Goal: Task Accomplishment & Management: Contribute content

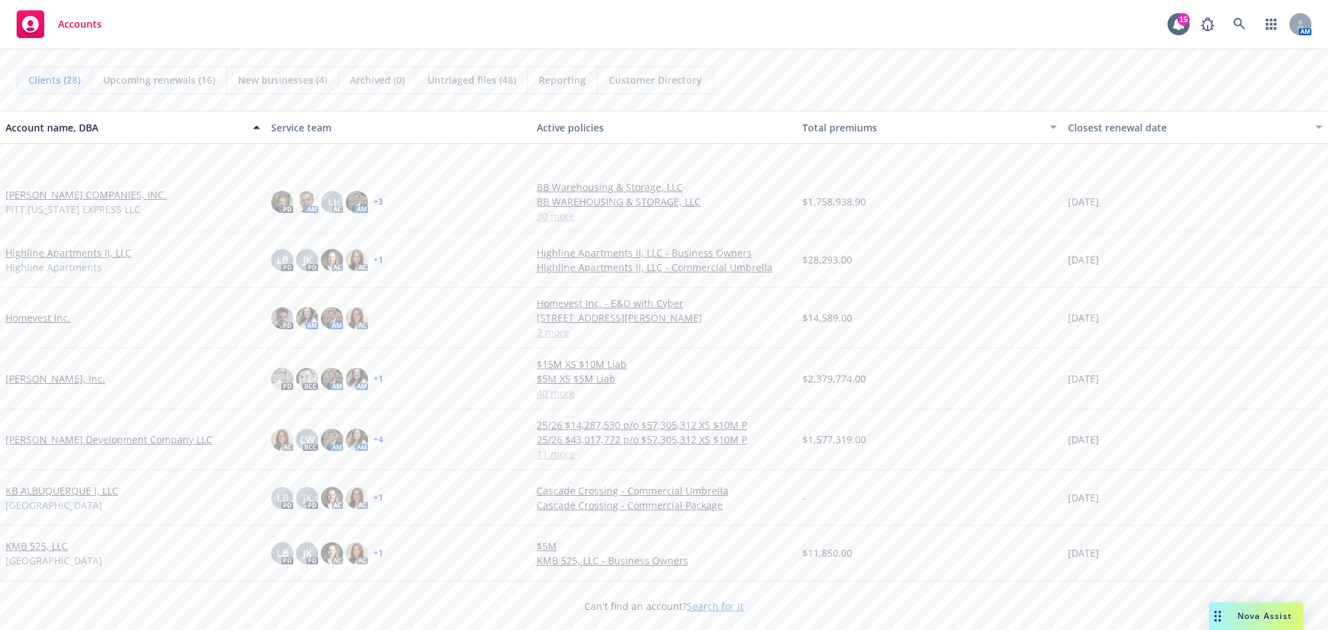
scroll to position [553, 0]
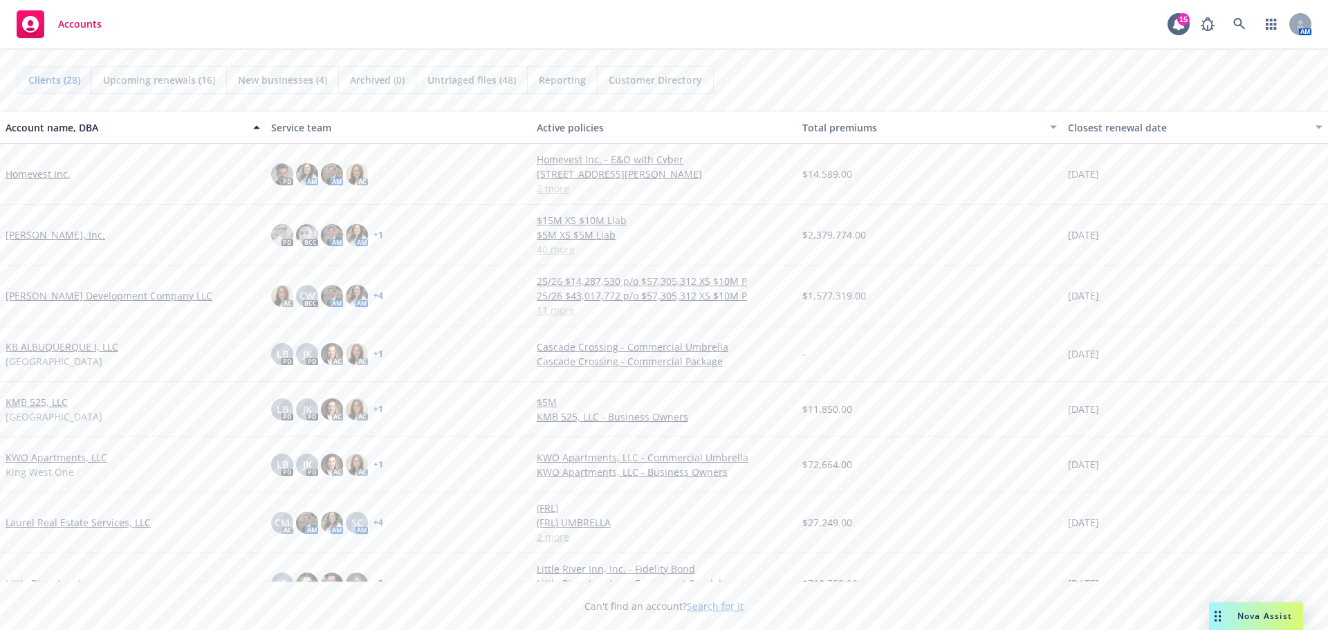
click at [89, 295] on link "[PERSON_NAME] Development Company LLC" at bounding box center [109, 295] width 207 height 15
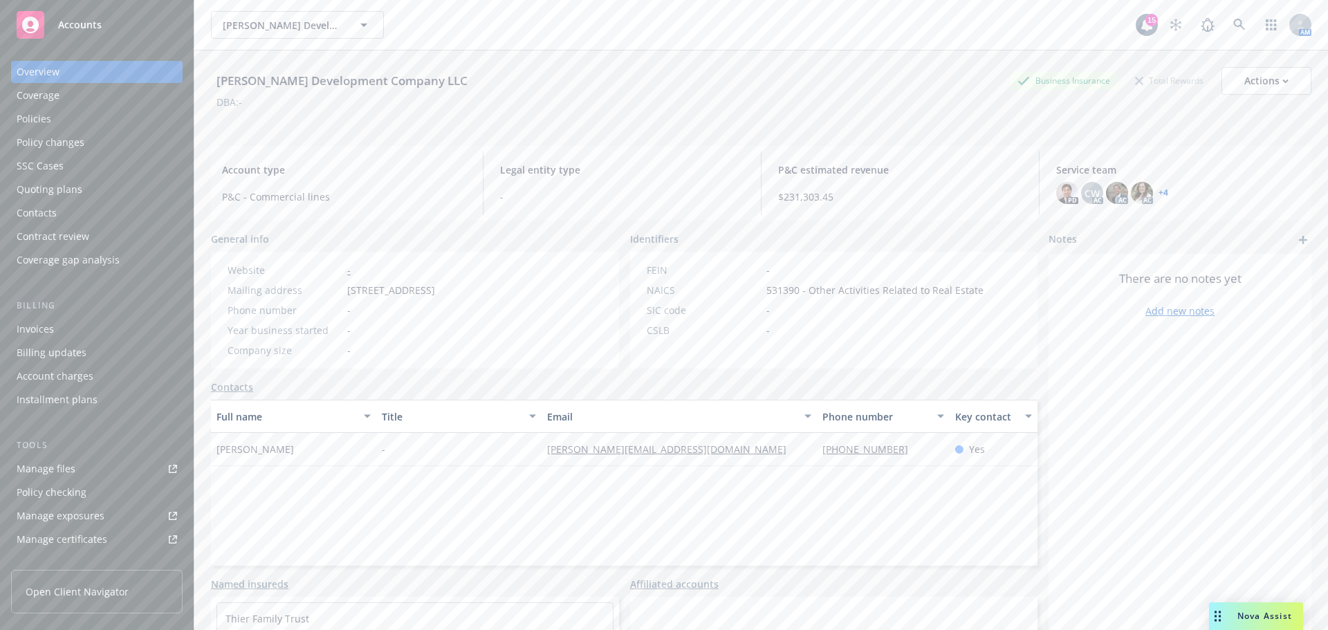
click at [64, 327] on div "Invoices" at bounding box center [97, 329] width 160 height 22
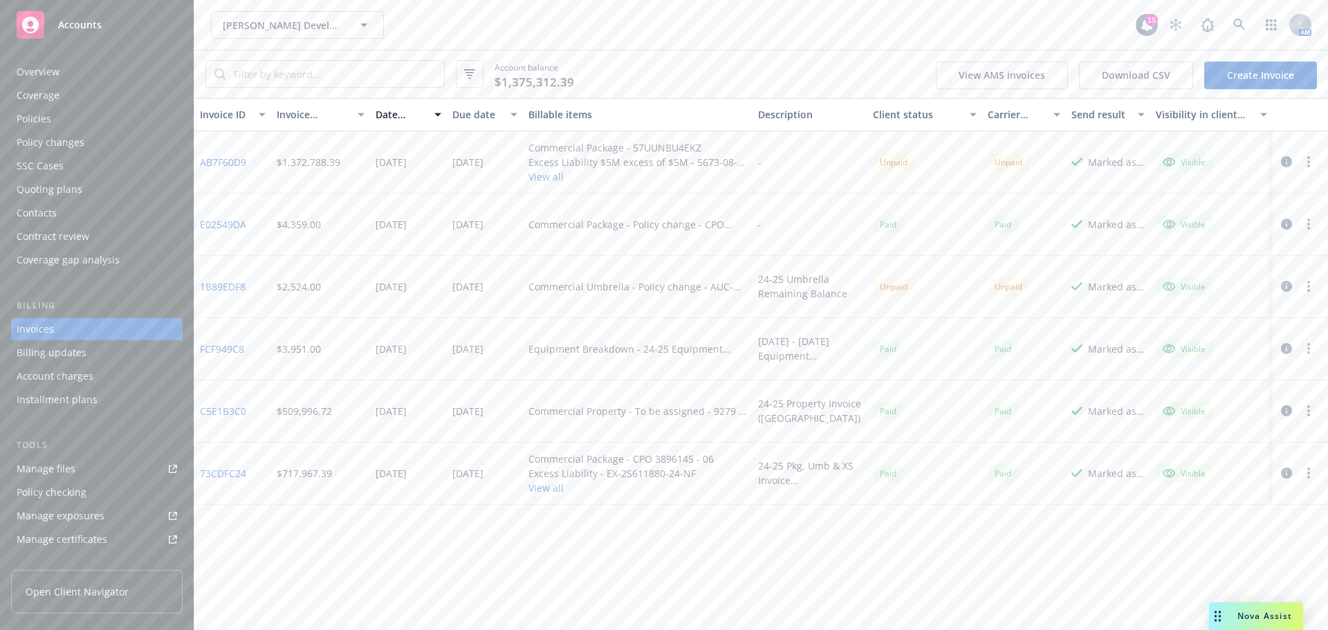
click at [1305, 161] on button "button" at bounding box center [1308, 162] width 17 height 17
click at [1283, 160] on icon "button" at bounding box center [1286, 161] width 11 height 11
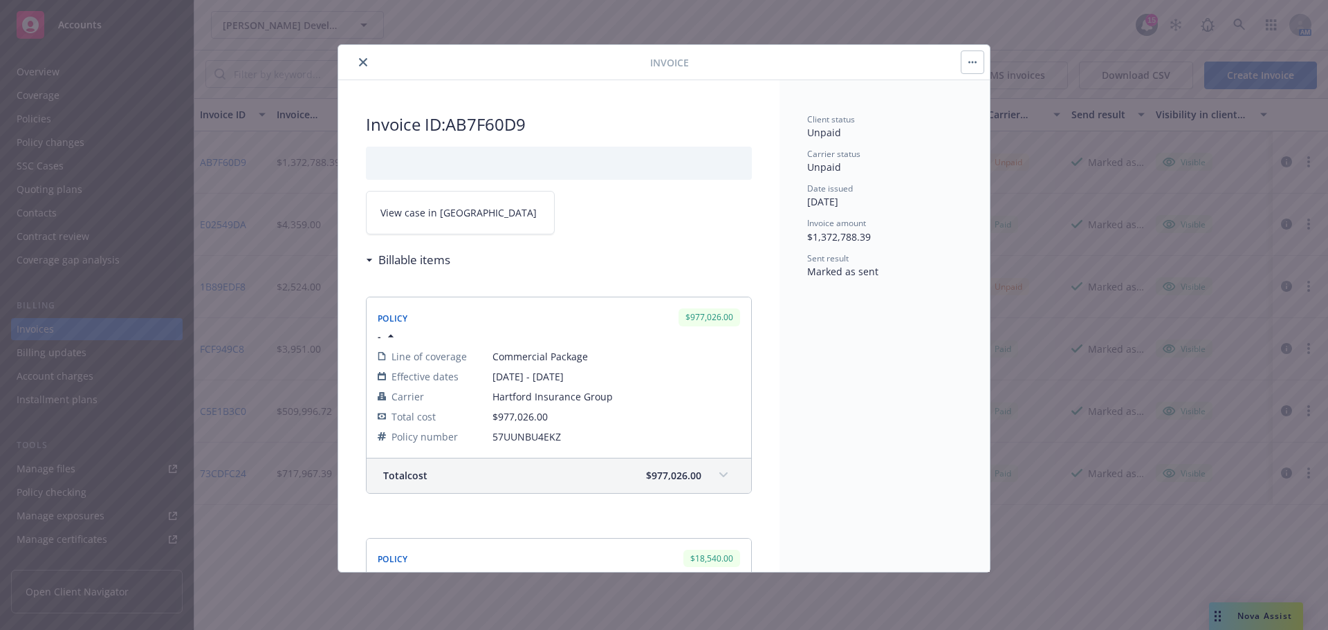
click at [972, 60] on button "button" at bounding box center [972, 62] width 22 height 22
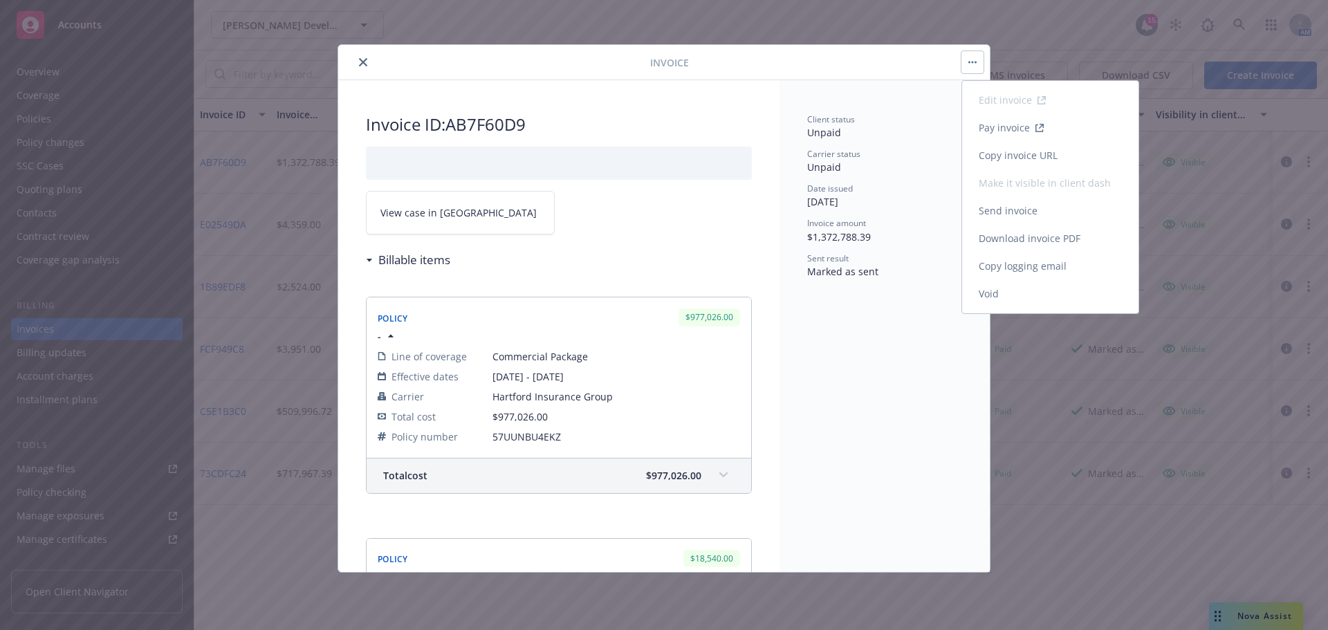
click at [1045, 239] on link "Download invoice PDF" at bounding box center [1050, 239] width 176 height 28
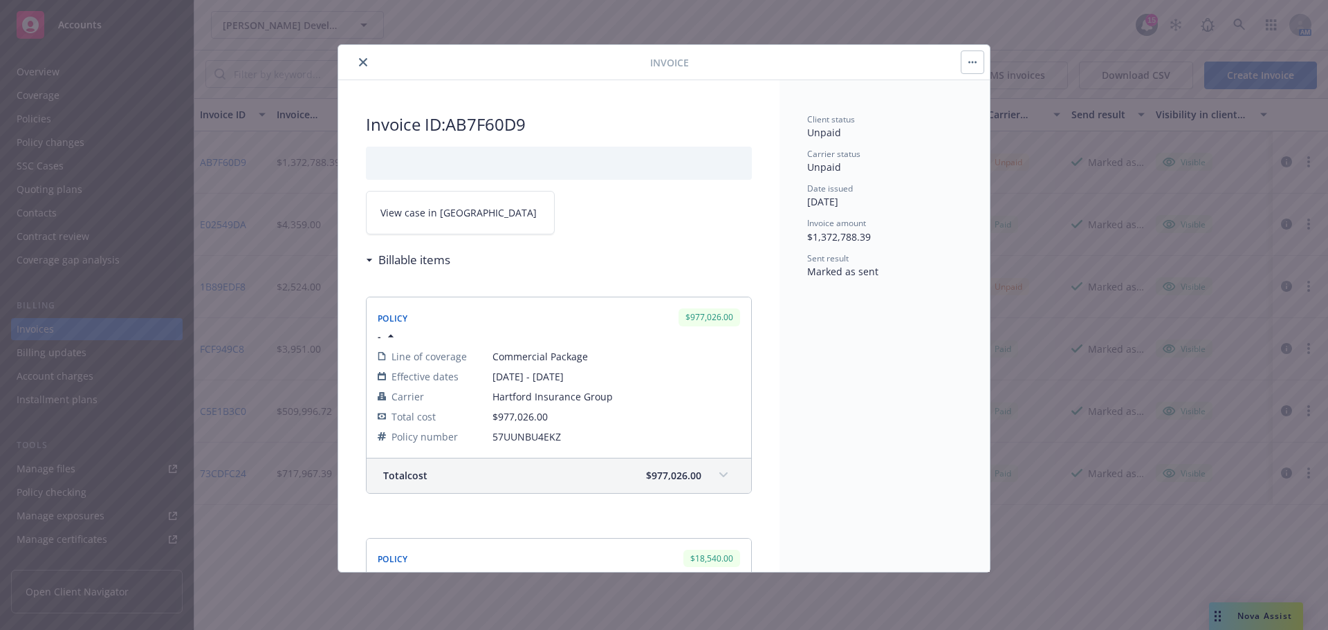
click at [362, 63] on icon "close" at bounding box center [363, 62] width 8 height 8
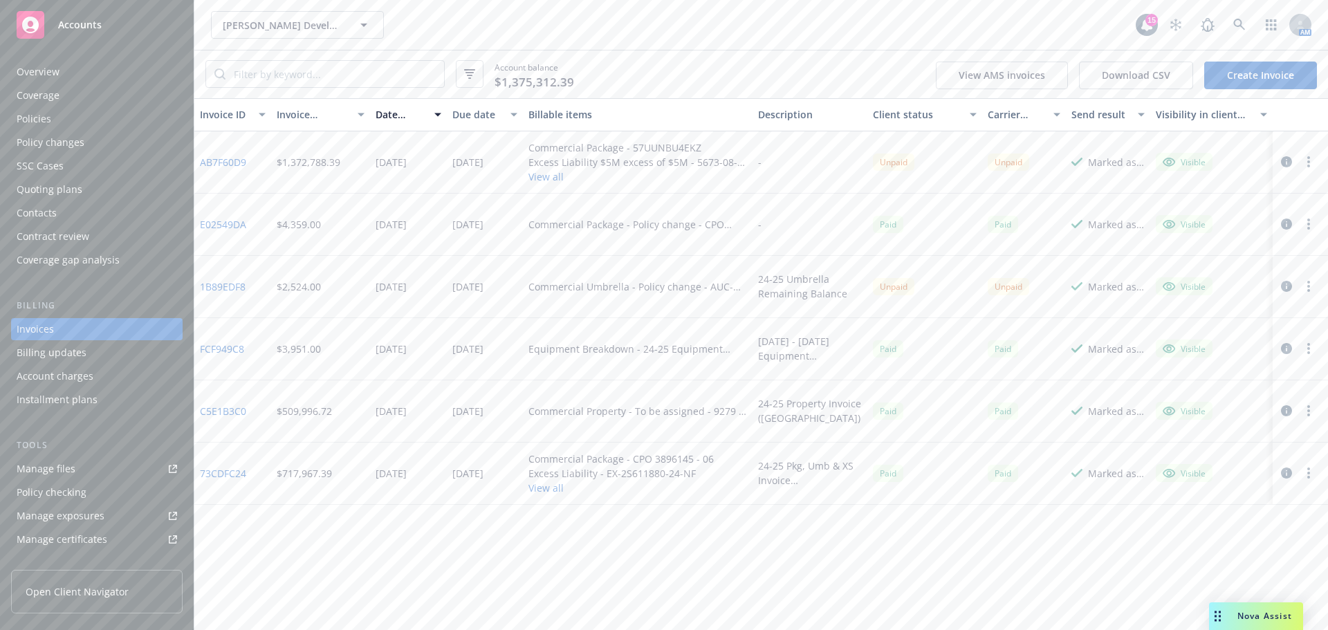
click at [44, 118] on div "Policies" at bounding box center [34, 119] width 35 height 22
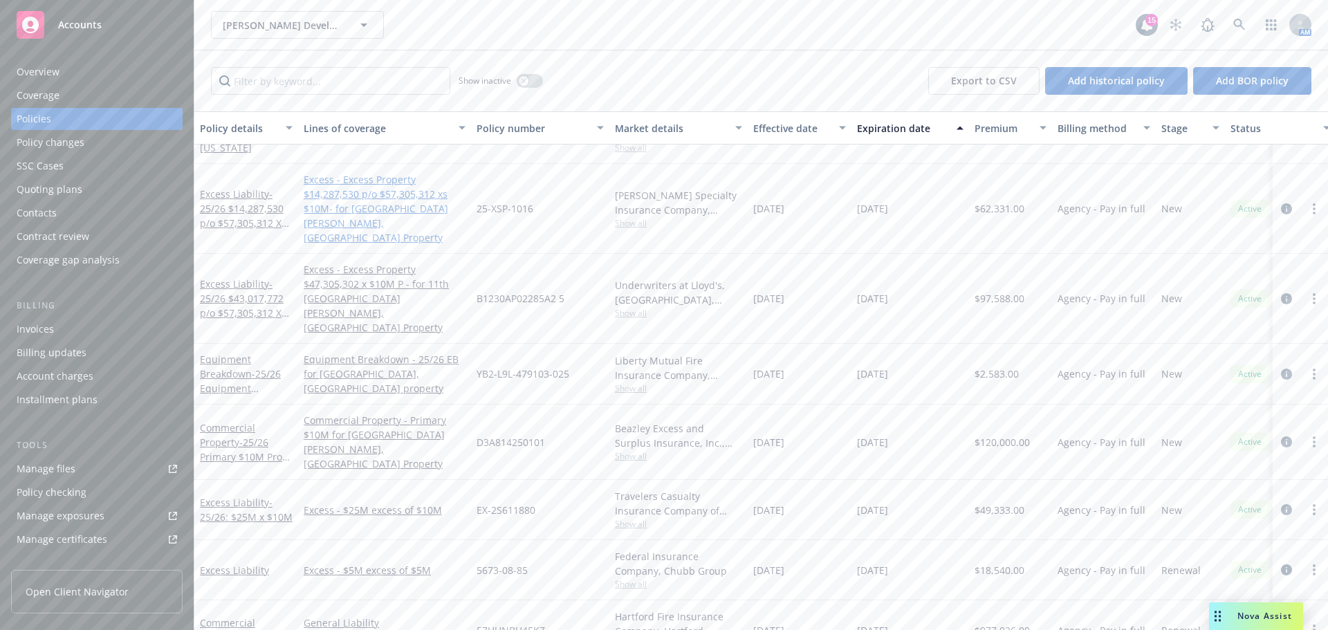
scroll to position [277, 0]
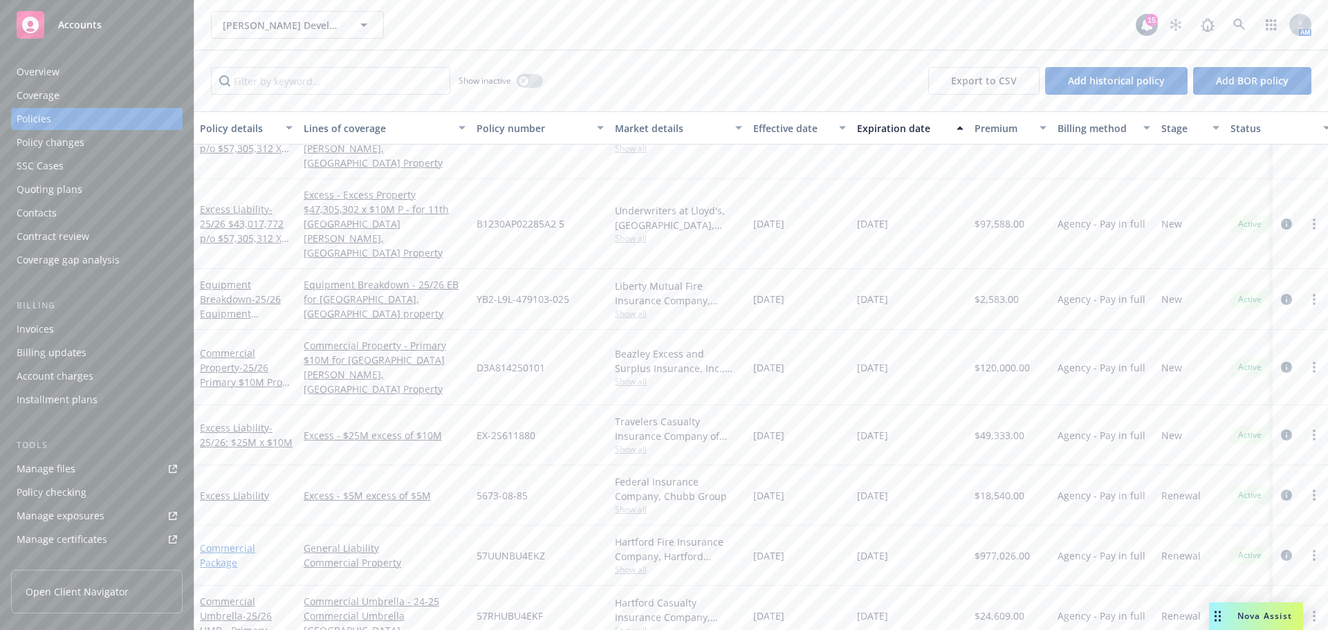
click at [234, 542] on link "Commercial Package" at bounding box center [227, 556] width 55 height 28
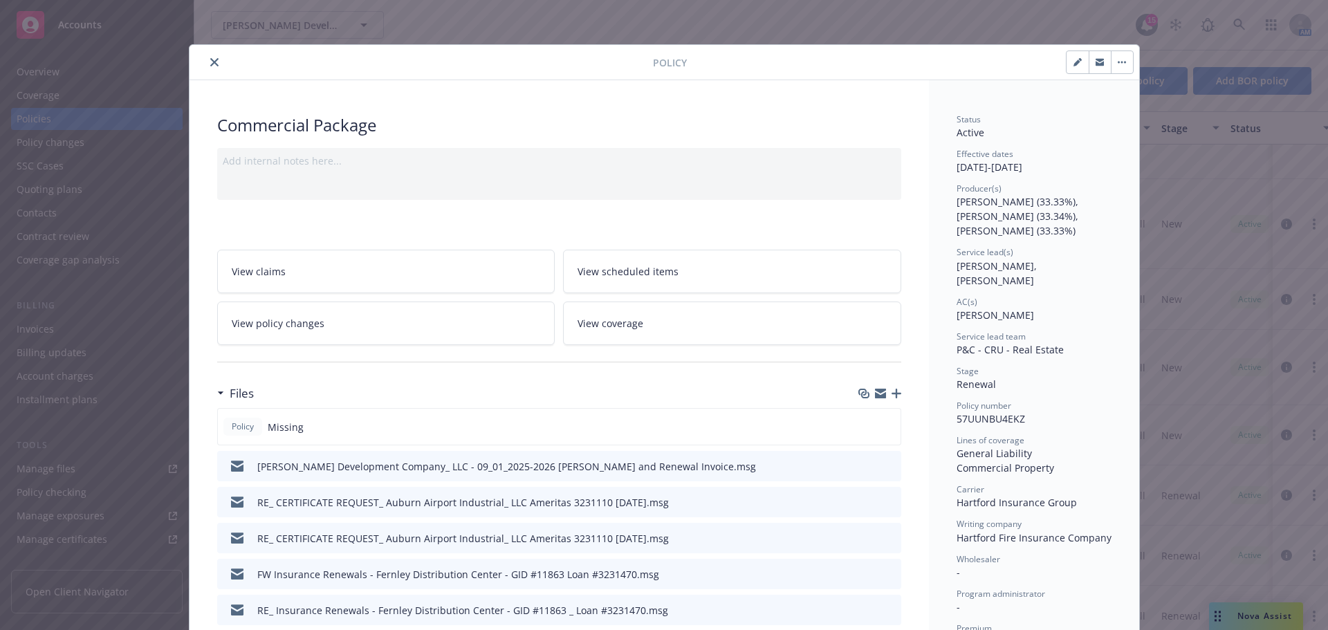
click at [875, 390] on icon "button" at bounding box center [880, 391] width 11 height 5
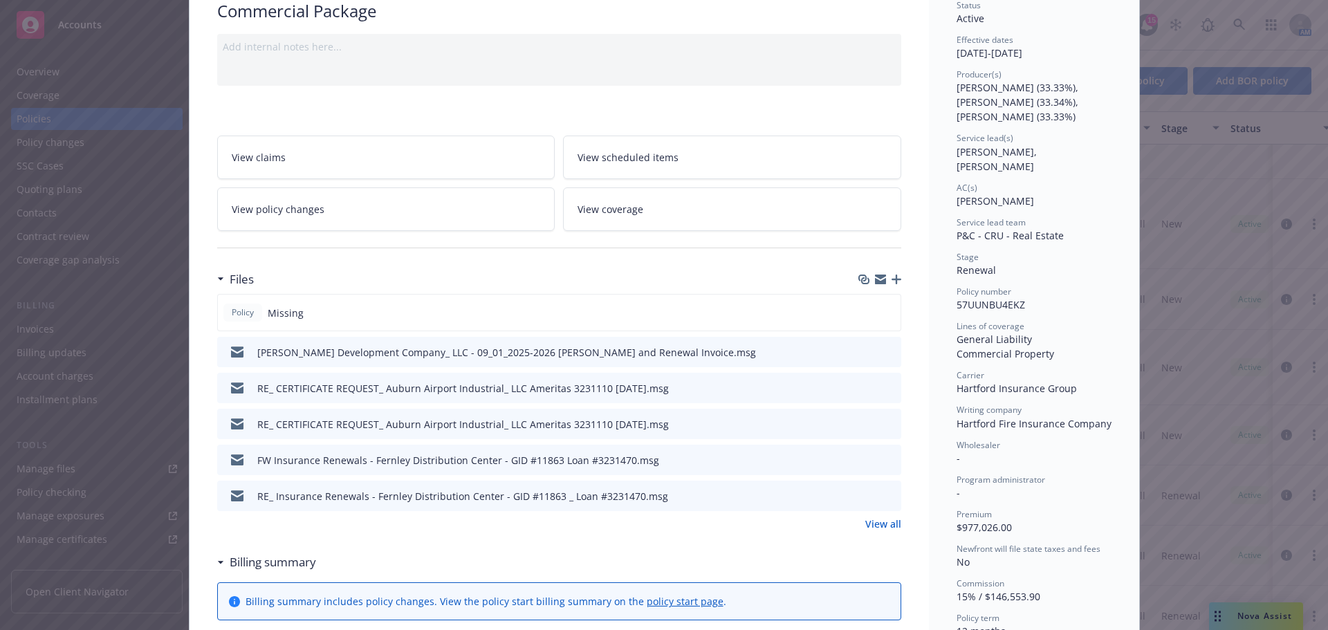
scroll to position [138, 0]
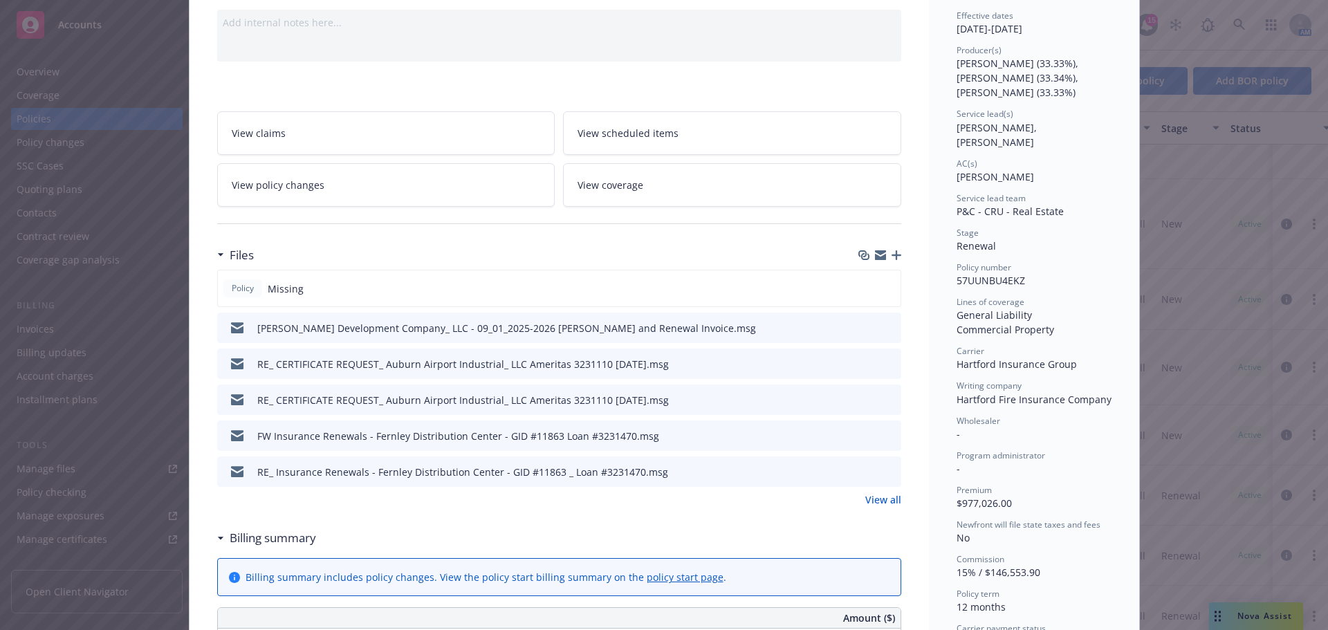
click at [1240, 210] on div "Policy Commercial Package Add internal notes here... View claims View scheduled…" at bounding box center [664, 315] width 1328 height 630
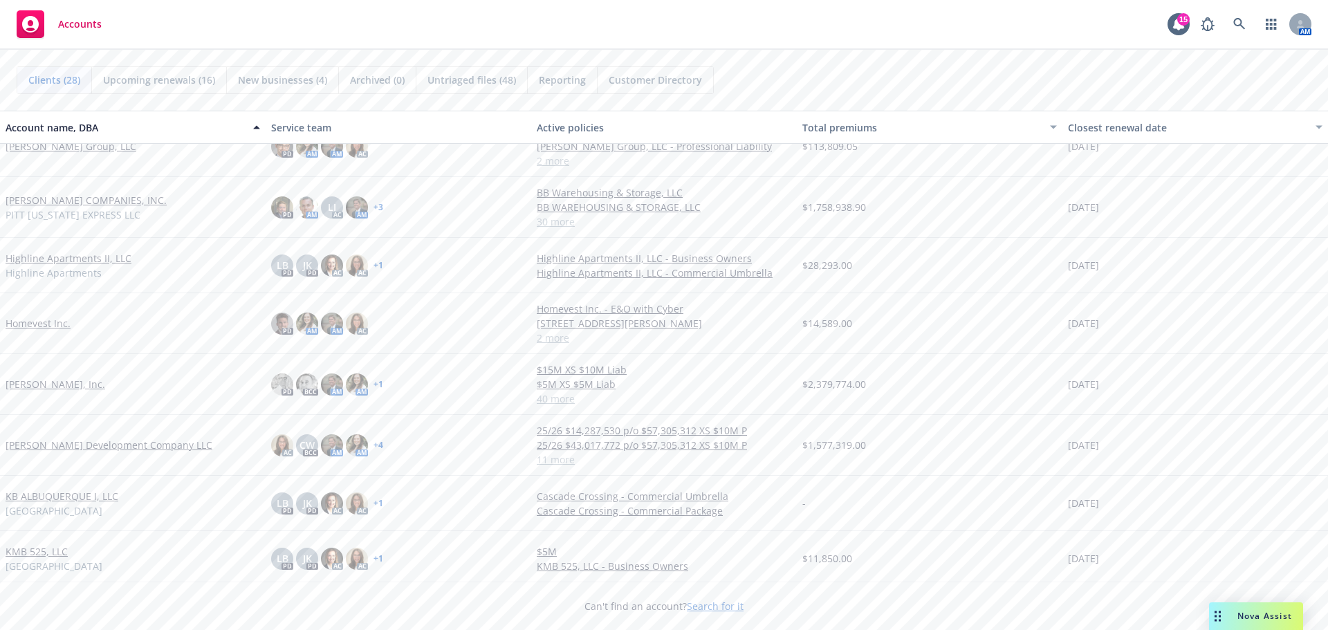
scroll to position [484, 0]
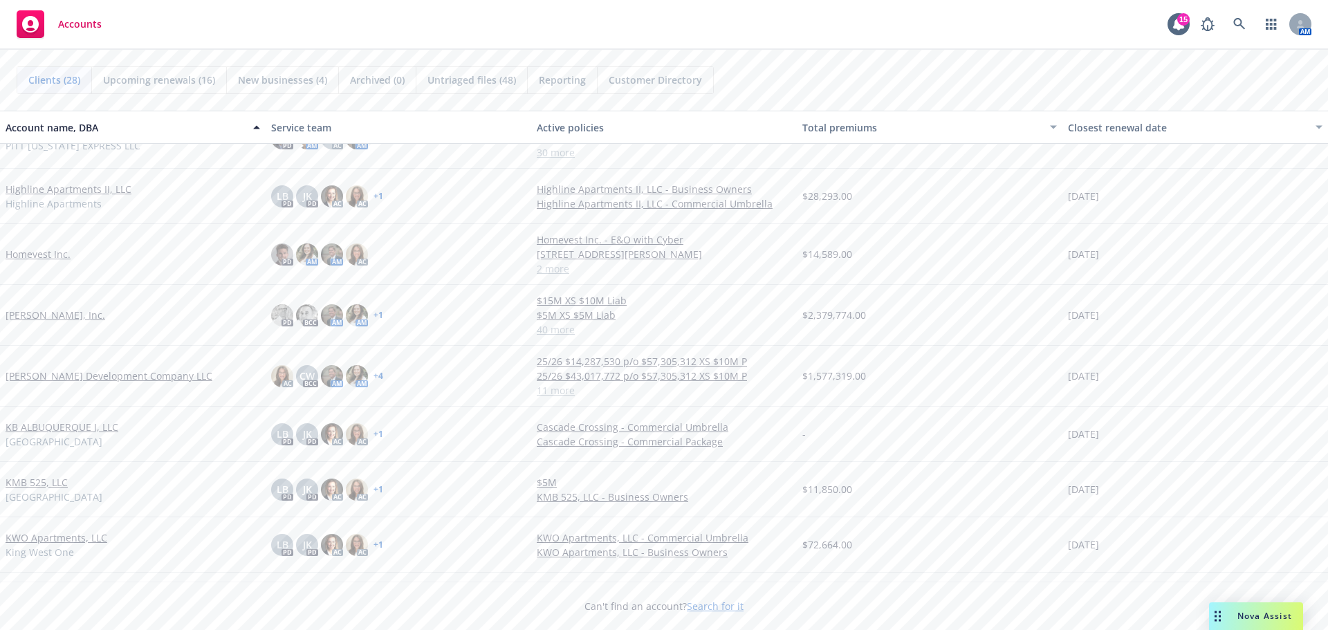
click at [64, 374] on link "[PERSON_NAME] Development Company LLC" at bounding box center [109, 376] width 207 height 15
click at [64, 374] on link "Jones Development Company LLC" at bounding box center [109, 376] width 207 height 15
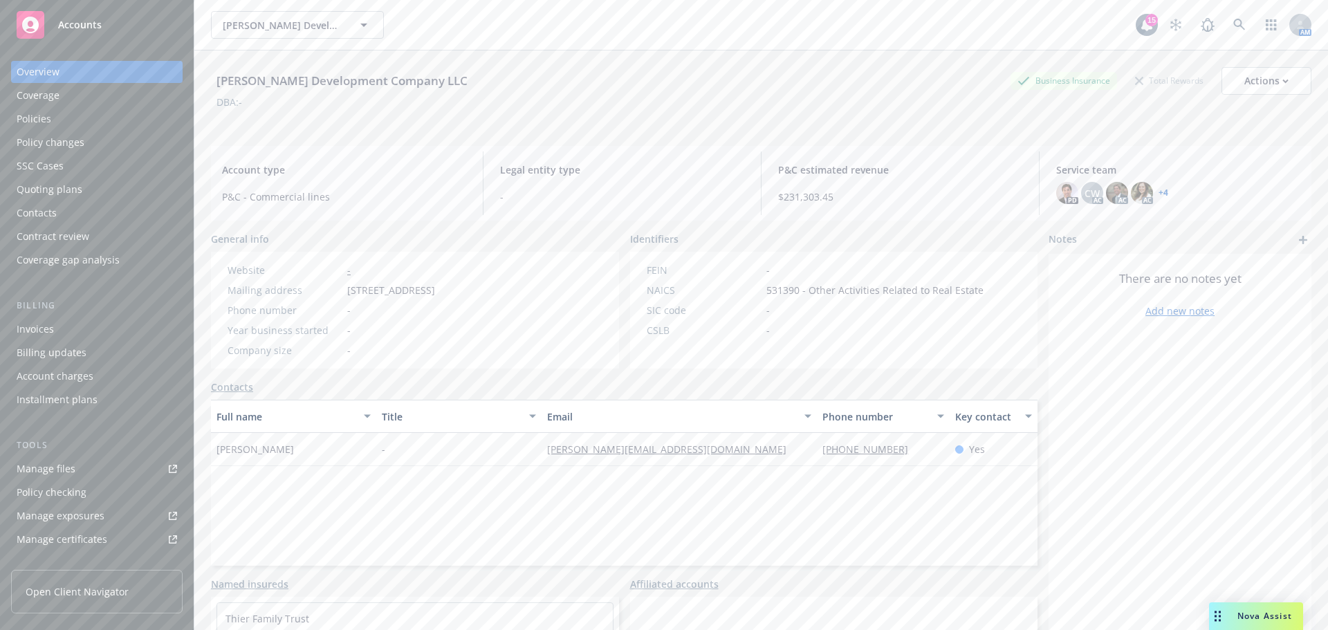
click at [68, 123] on div "Policies" at bounding box center [97, 119] width 160 height 22
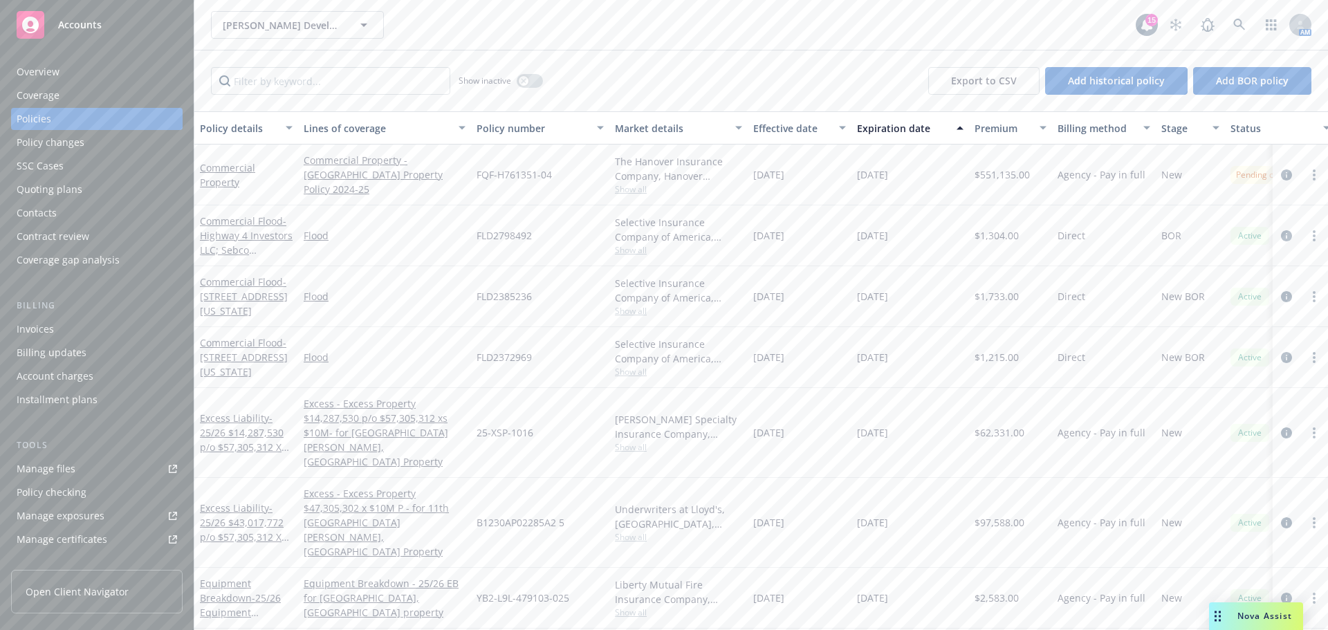
click at [73, 465] on div "Manage files" at bounding box center [46, 469] width 59 height 22
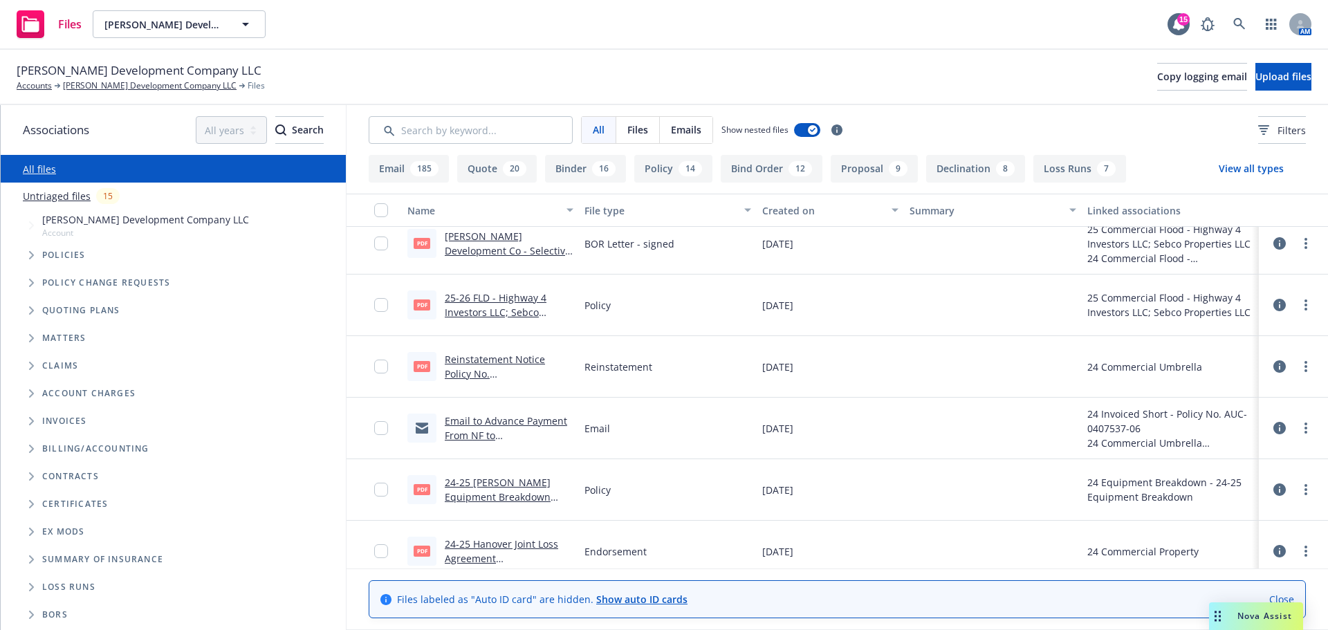
scroll to position [18121, 0]
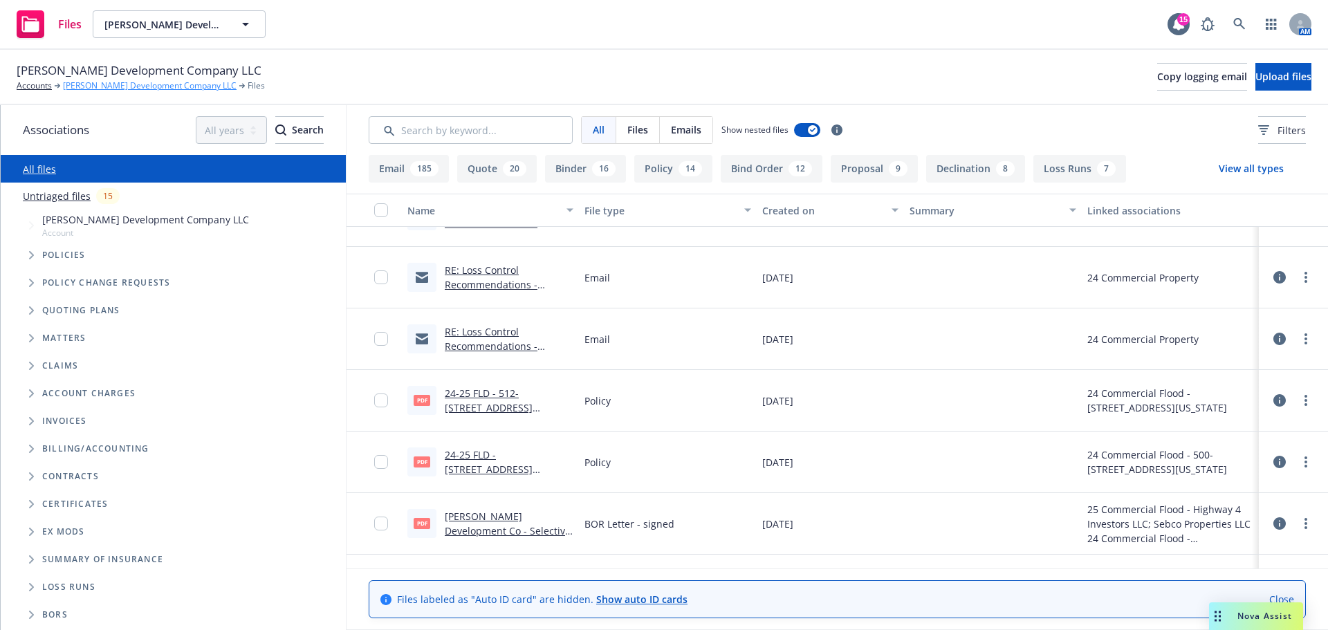
click at [120, 83] on link "[PERSON_NAME] Development Company LLC" at bounding box center [150, 86] width 174 height 12
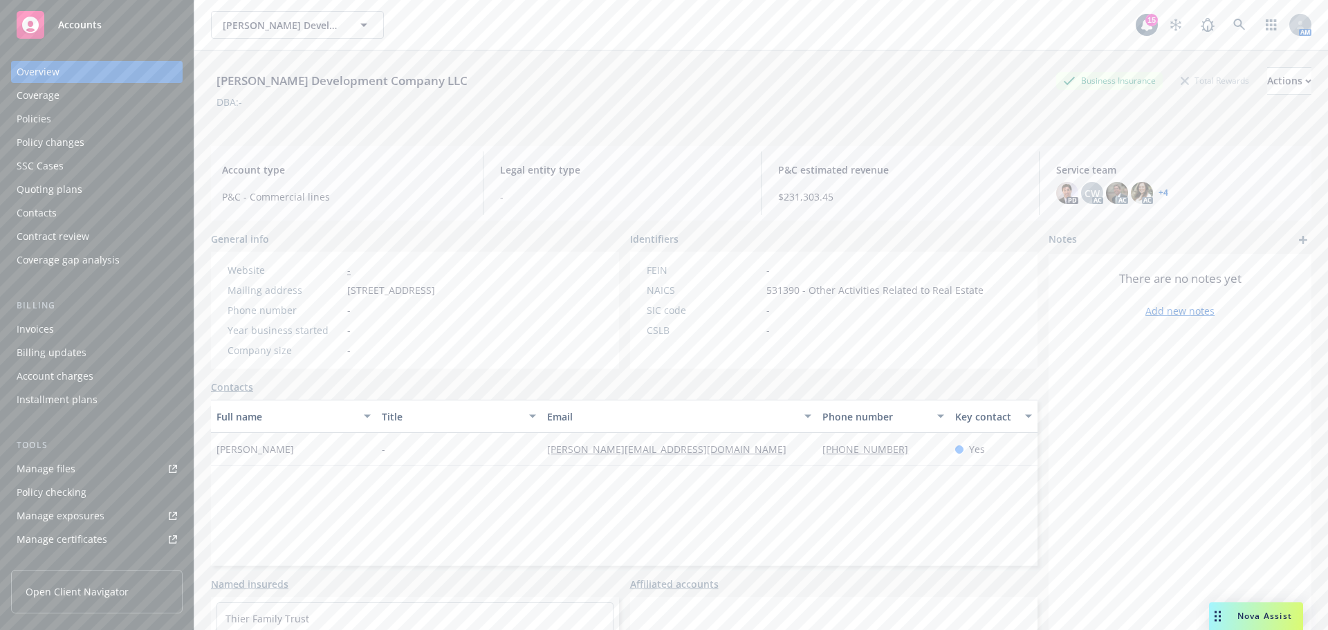
click at [50, 122] on div "Policies" at bounding box center [34, 119] width 35 height 22
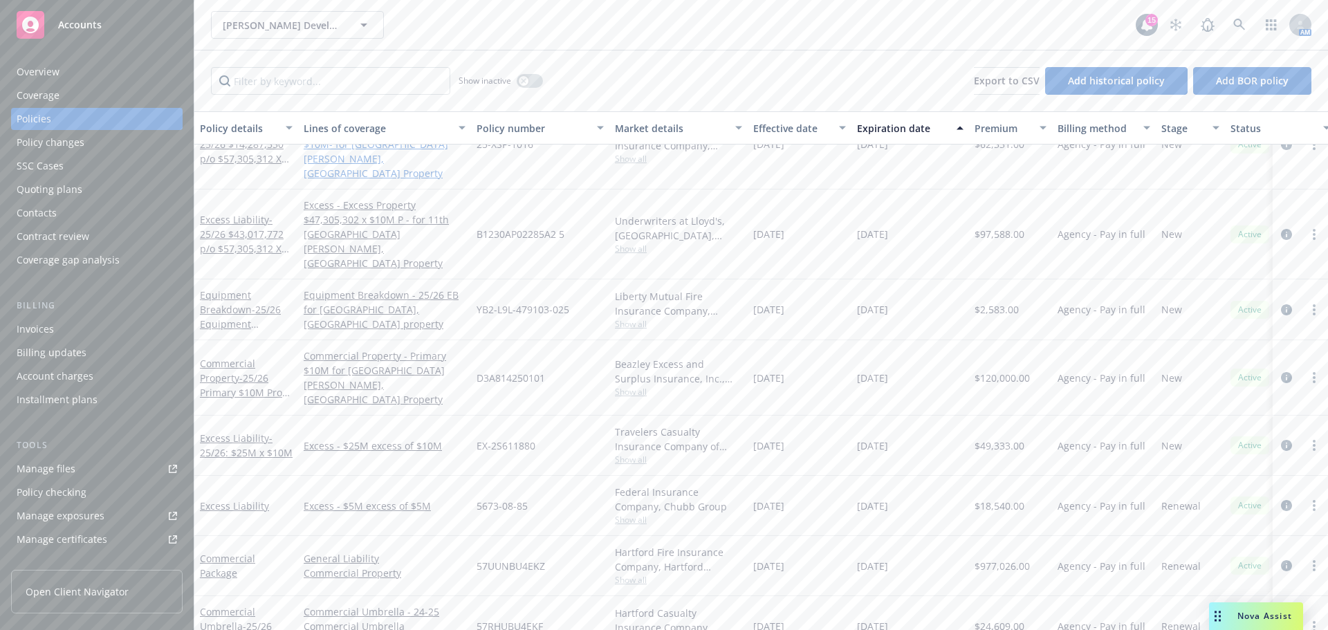
scroll to position [306, 0]
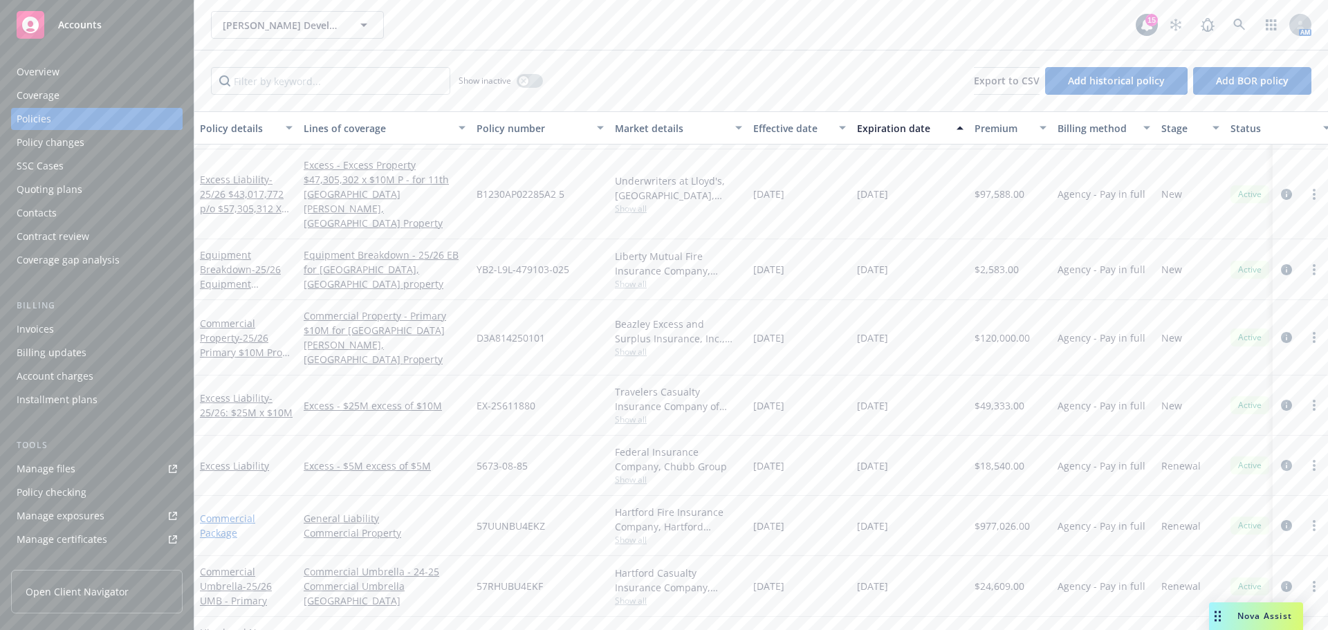
click at [233, 512] on link "Commercial Package" at bounding box center [227, 526] width 55 height 28
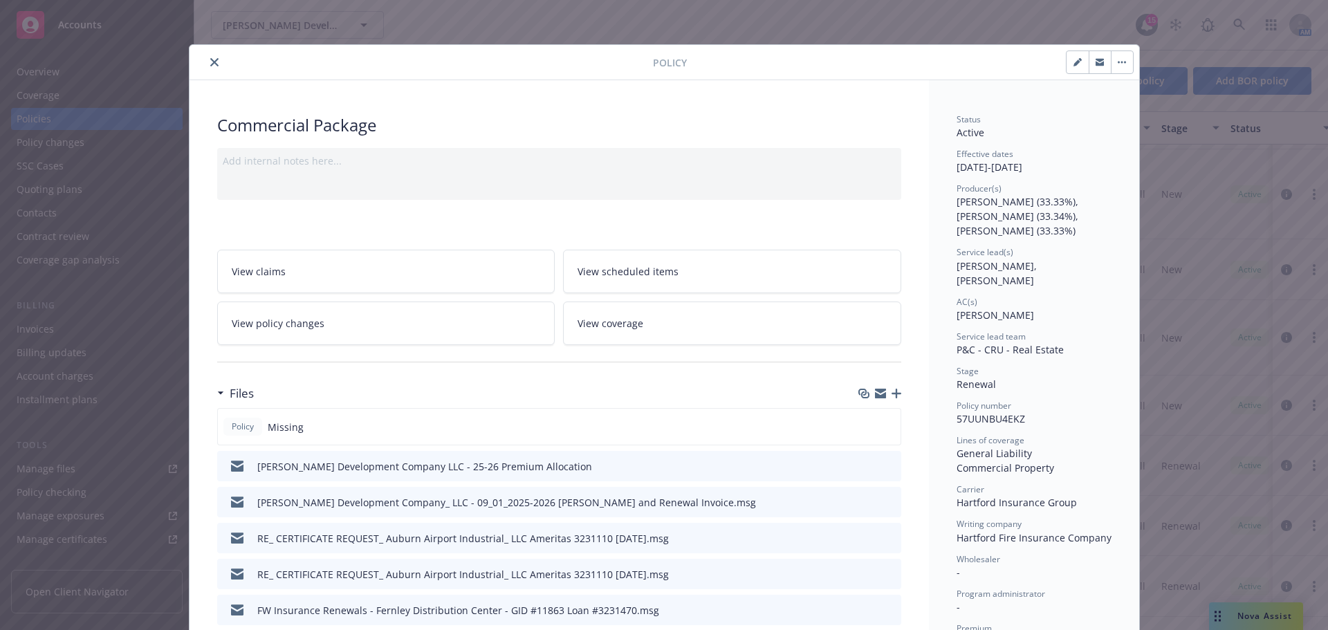
click at [893, 394] on icon "button" at bounding box center [897, 394] width 10 height 10
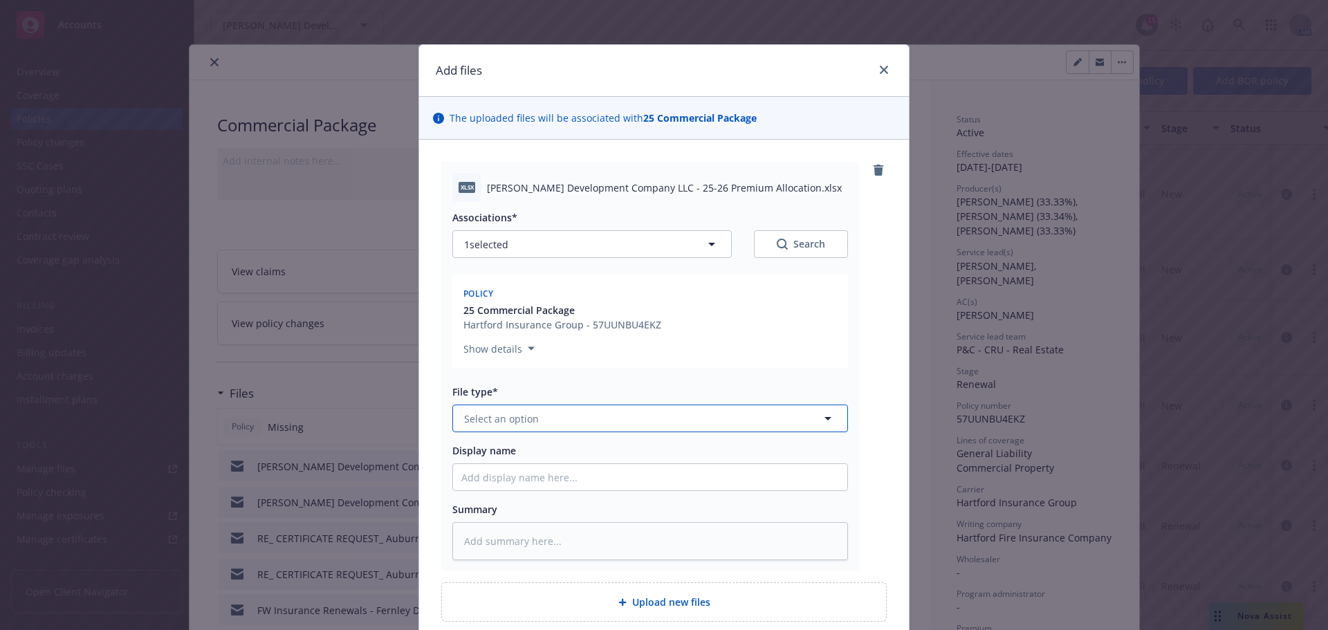
click at [825, 419] on icon "button" at bounding box center [828, 418] width 7 height 3
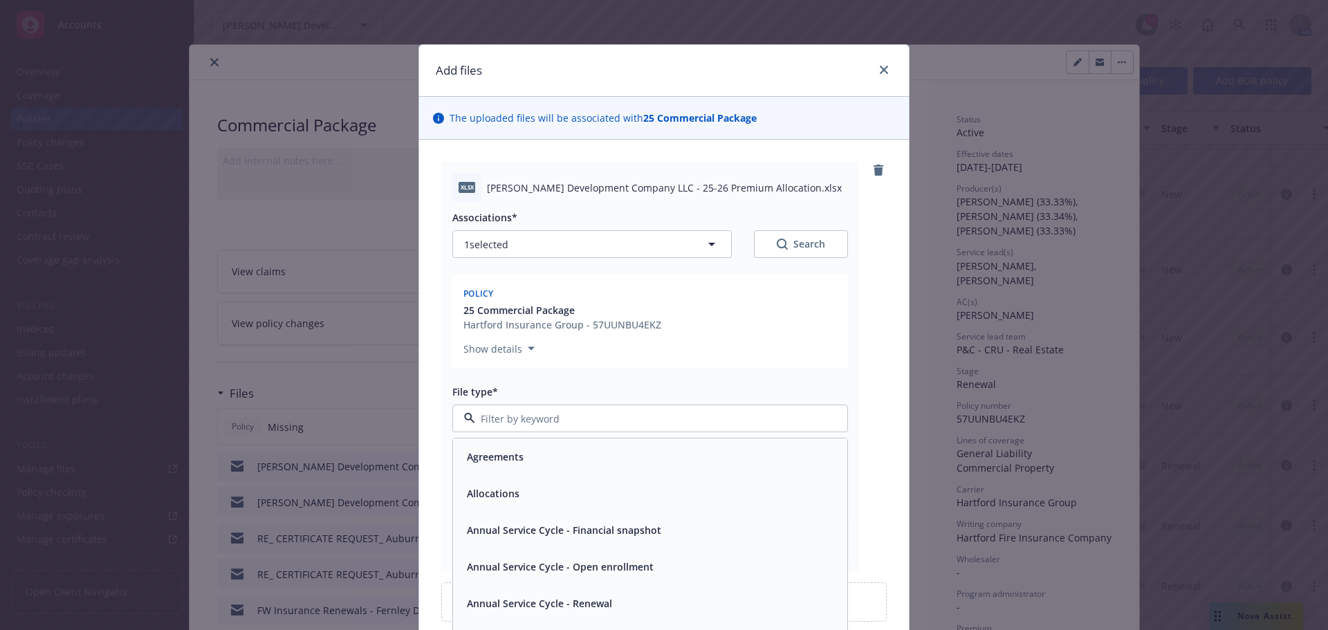
click at [513, 483] on div "Allocations" at bounding box center [650, 493] width 394 height 37
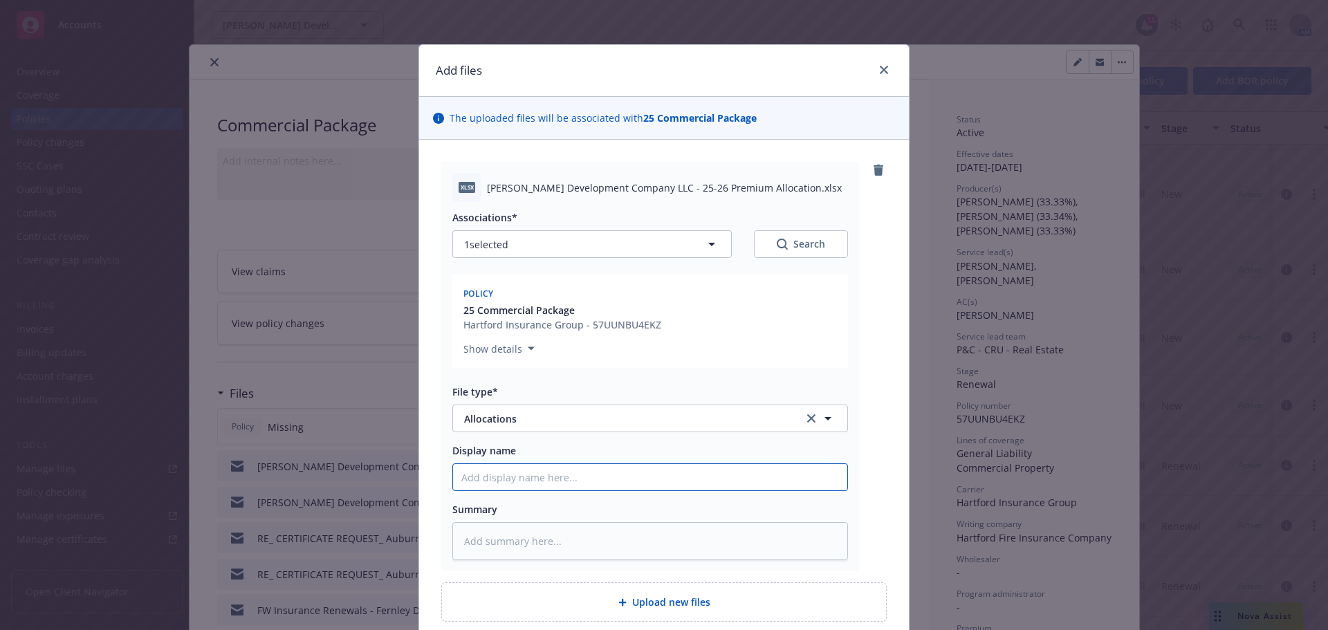
click at [511, 472] on input "Display name" at bounding box center [650, 477] width 394 height 26
type textarea "x"
type input "2"
type textarea "x"
type input "25"
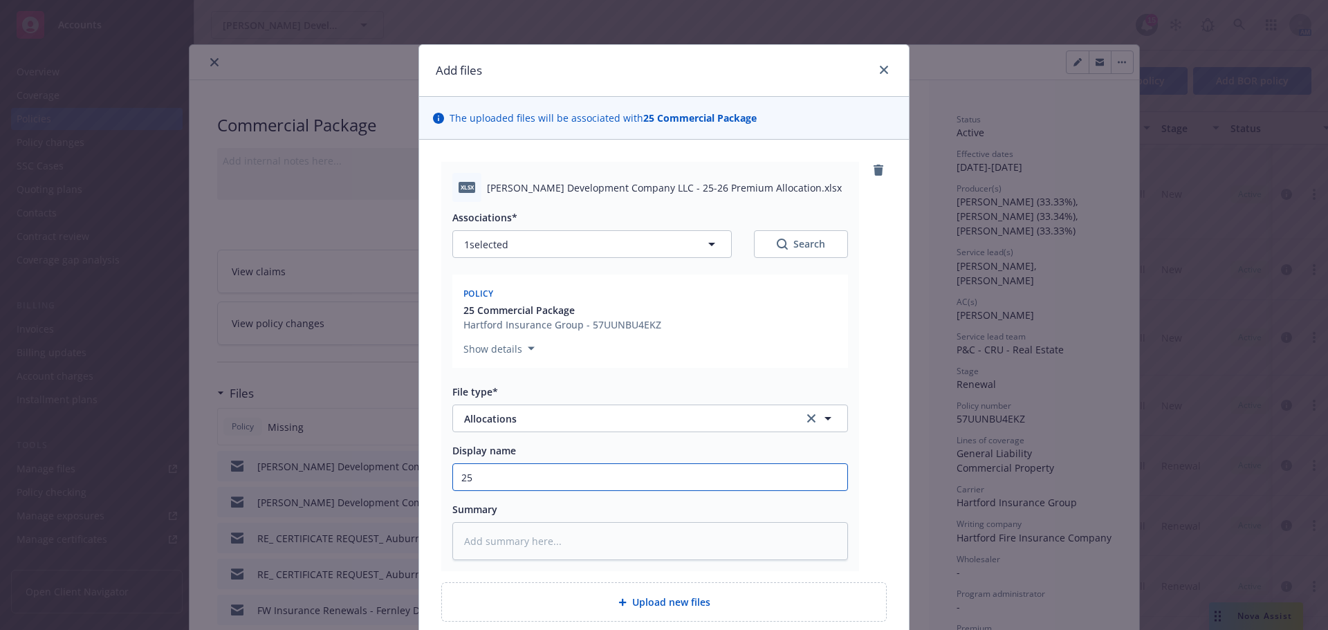
type textarea "x"
type input "25-"
type textarea "x"
type input "25-2"
type textarea "x"
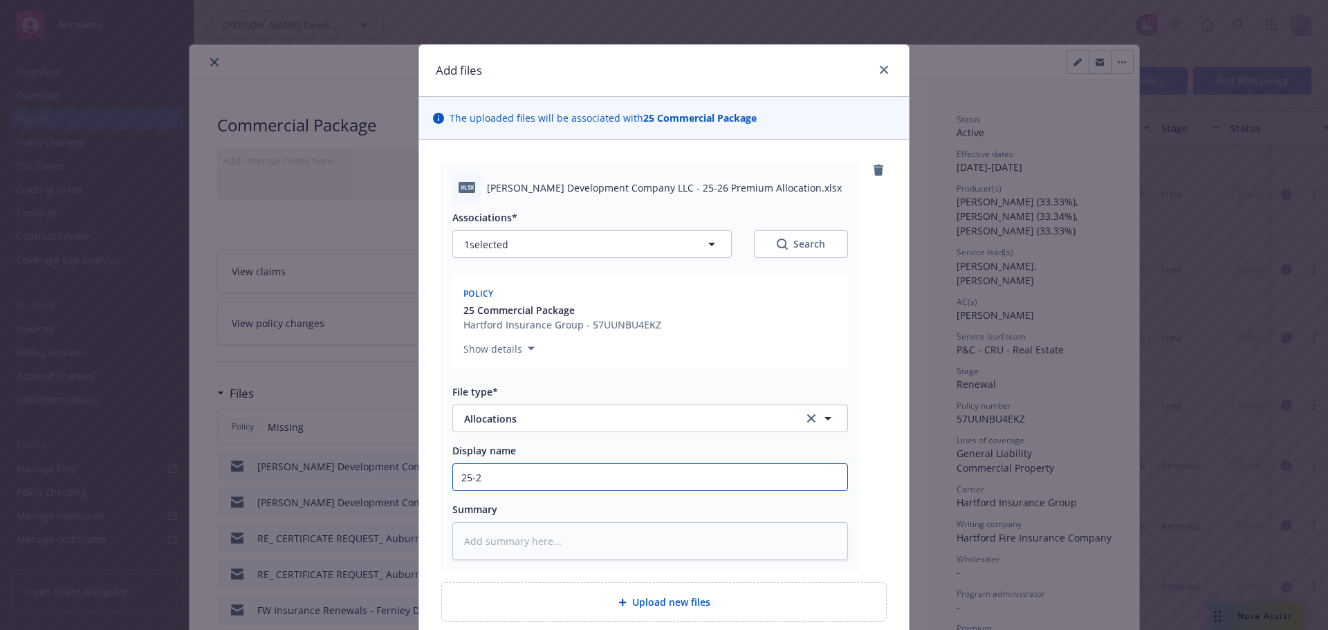
type input "25-26"
type textarea "x"
type input "25-26"
type textarea "x"
type input "25-26 J"
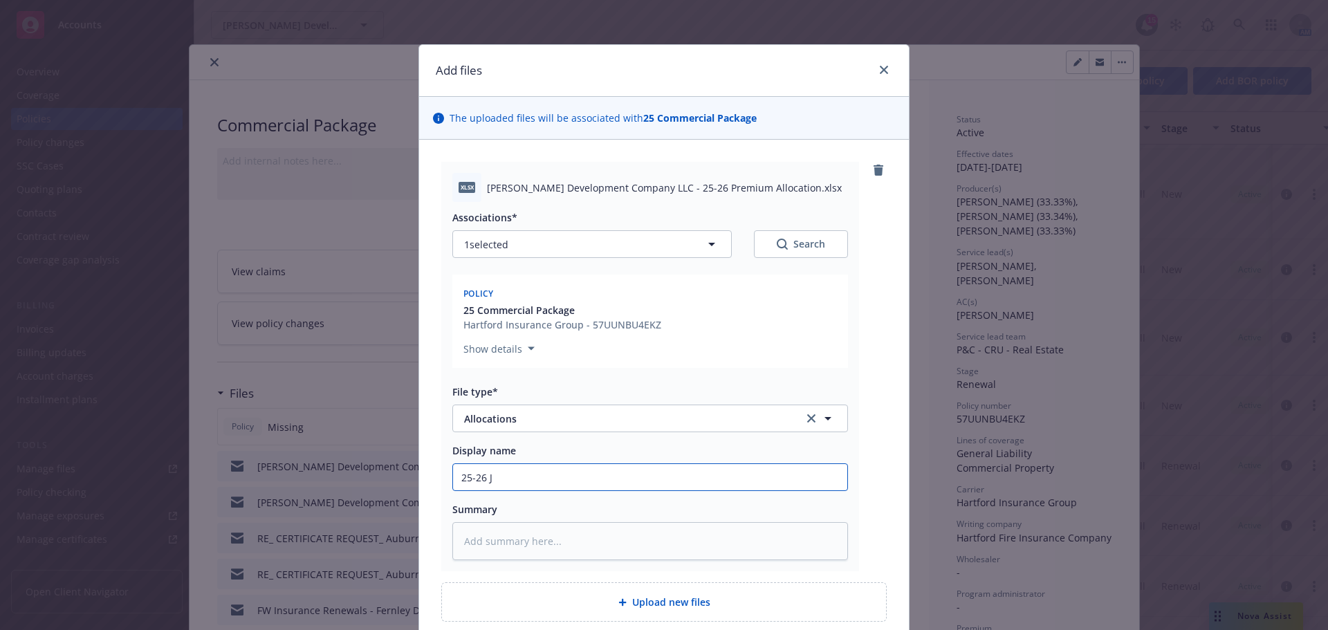
type textarea "x"
type input "25-26 Jo"
type textarea "x"
type input "25-26 Jon"
type textarea "x"
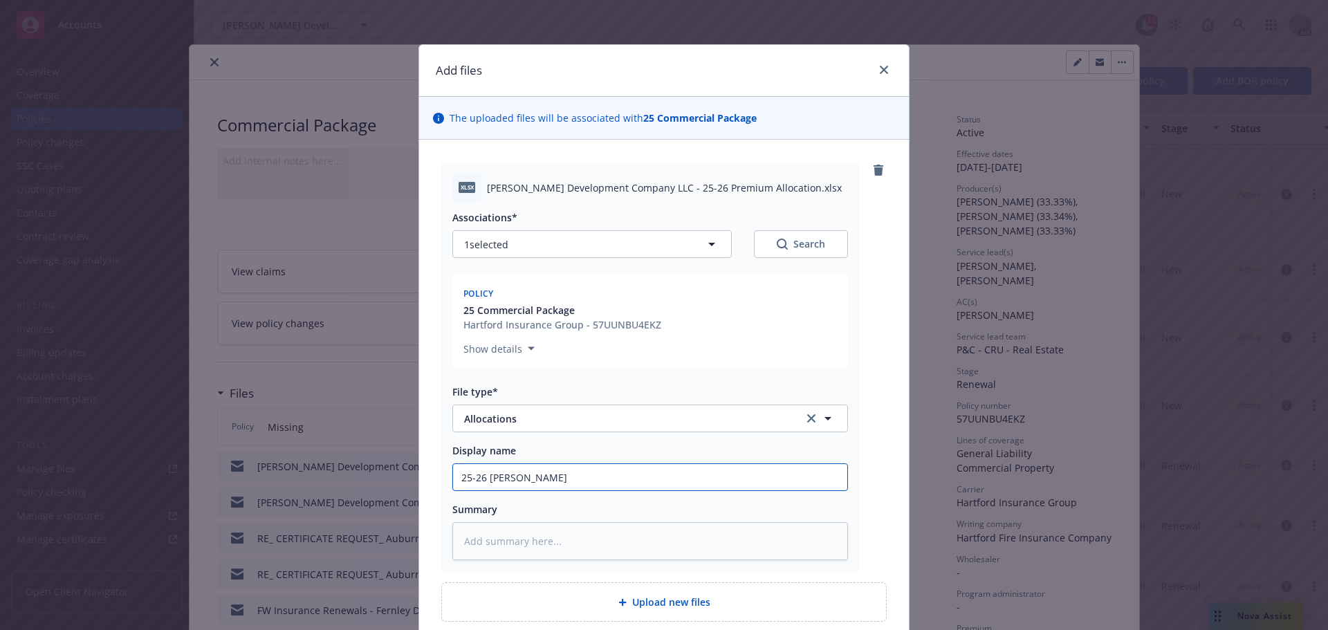
type input "25-26 Jone"
type textarea "x"
type input "25-26 Jones"
type textarea "x"
type input "25-26 Jones"
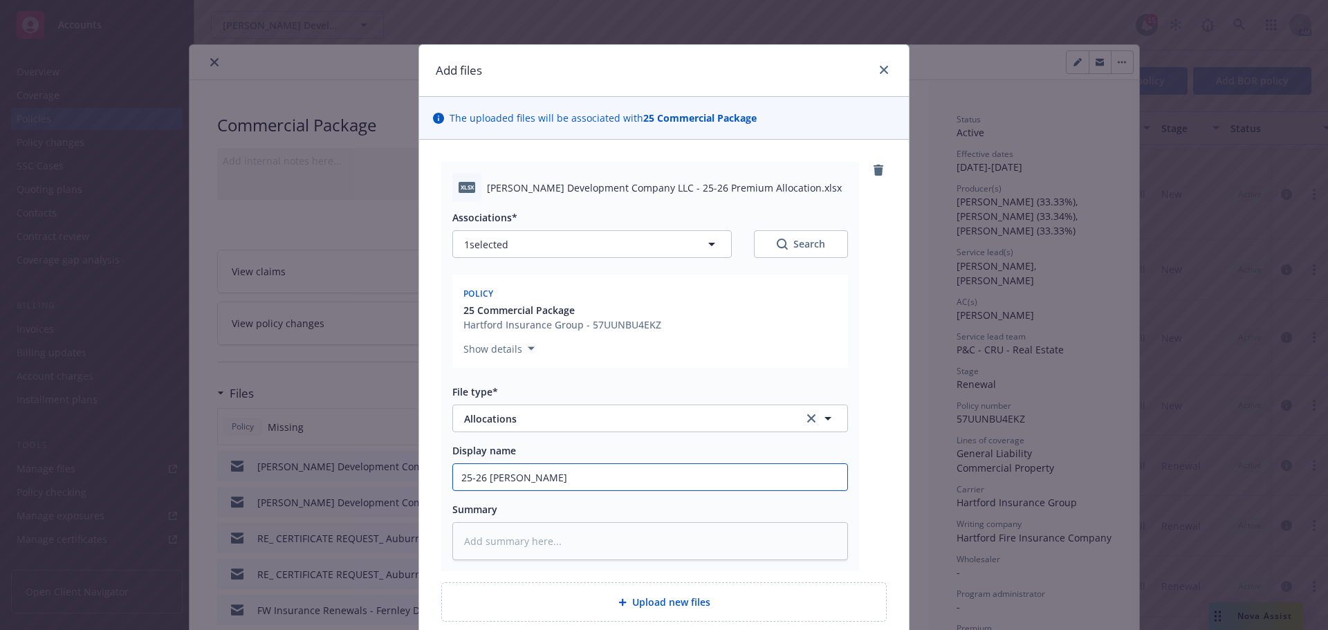
type textarea "x"
type input "25-26 Jones D"
type textarea "x"
type input "25-26 Jones De"
type textarea "x"
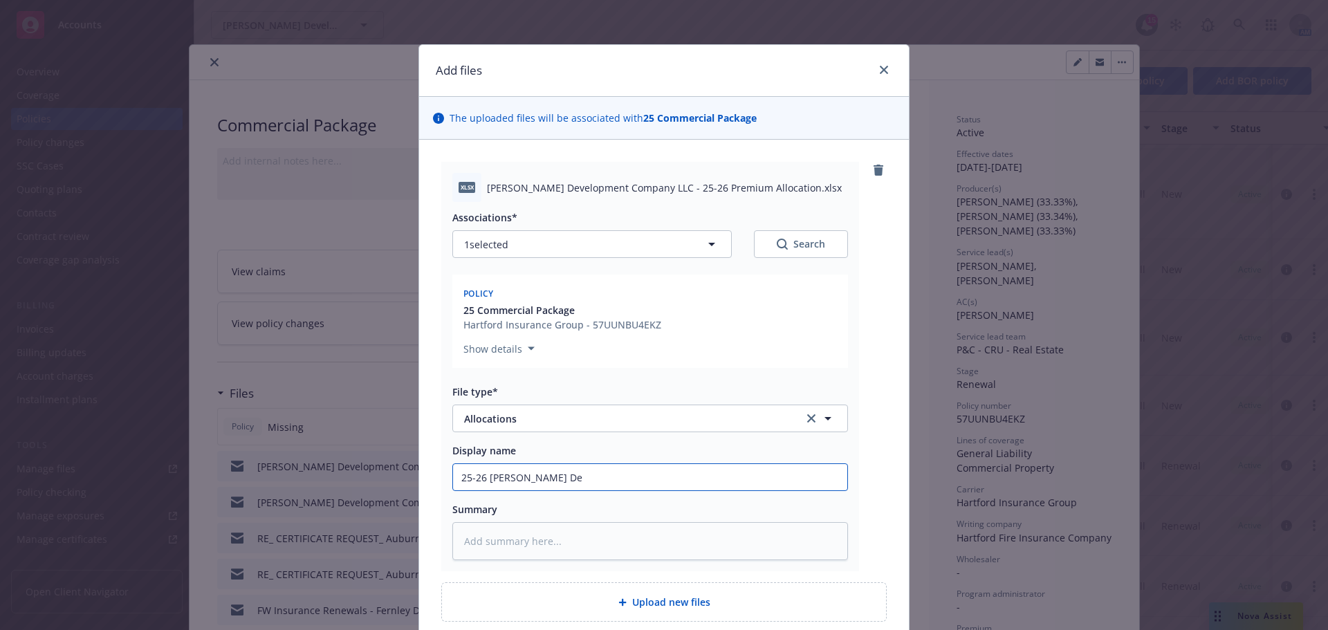
type input "25-26 Jones Dev"
type textarea "x"
type input "25-26 Jones Deve"
type textarea "x"
type input "25-26 Jones Devej"
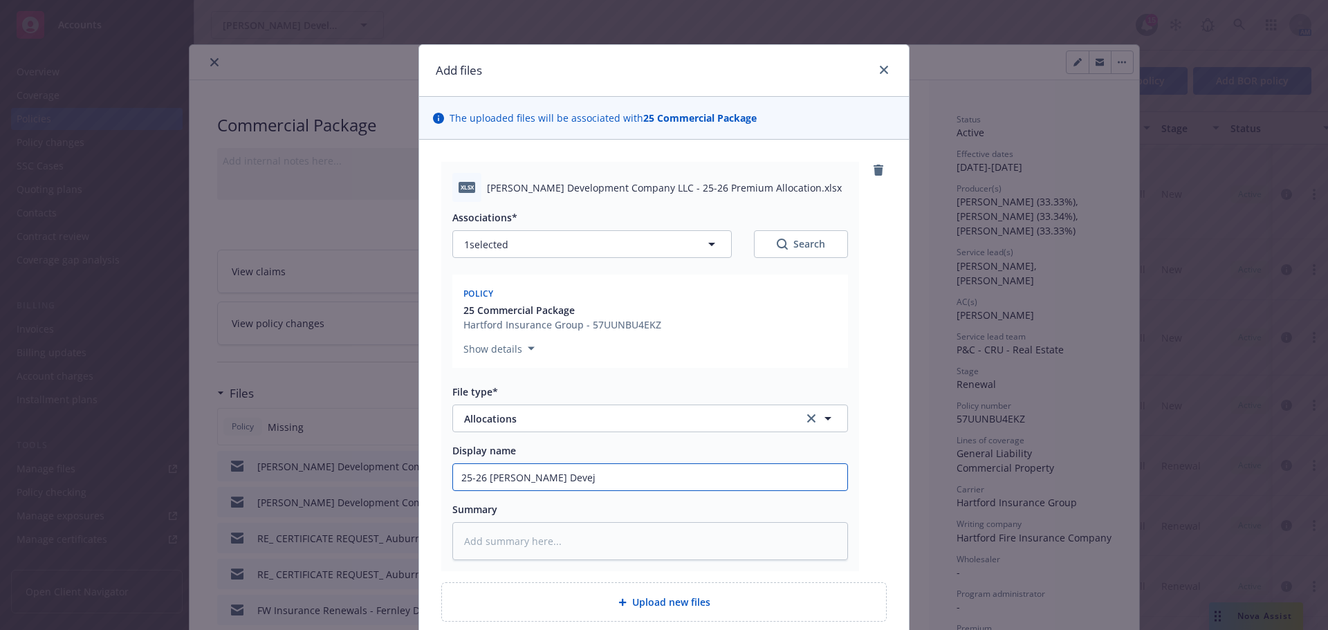
type textarea "x"
type input "25-26 Jones Deve"
type textarea "x"
type input "25-26 Jones Devel"
type textarea "x"
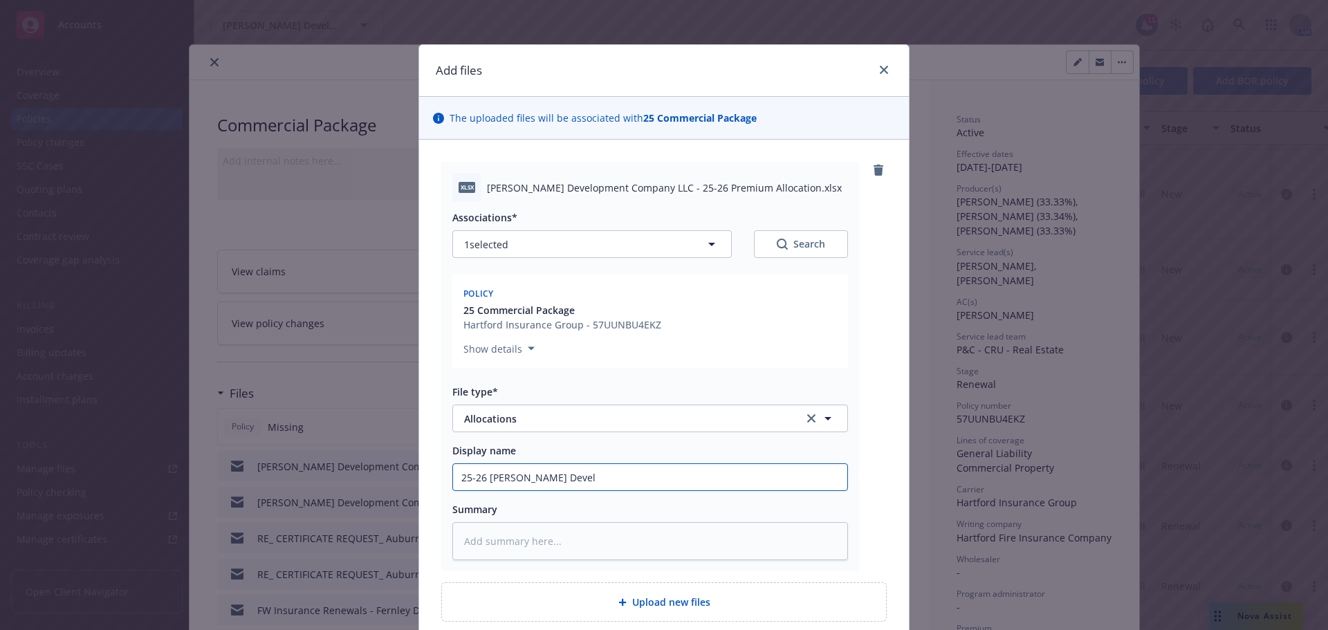
type input "25-26 Jones Develo"
type textarea "x"
type input "25-26 Jones Develop"
type textarea "x"
type input "25-26 Jones Developm"
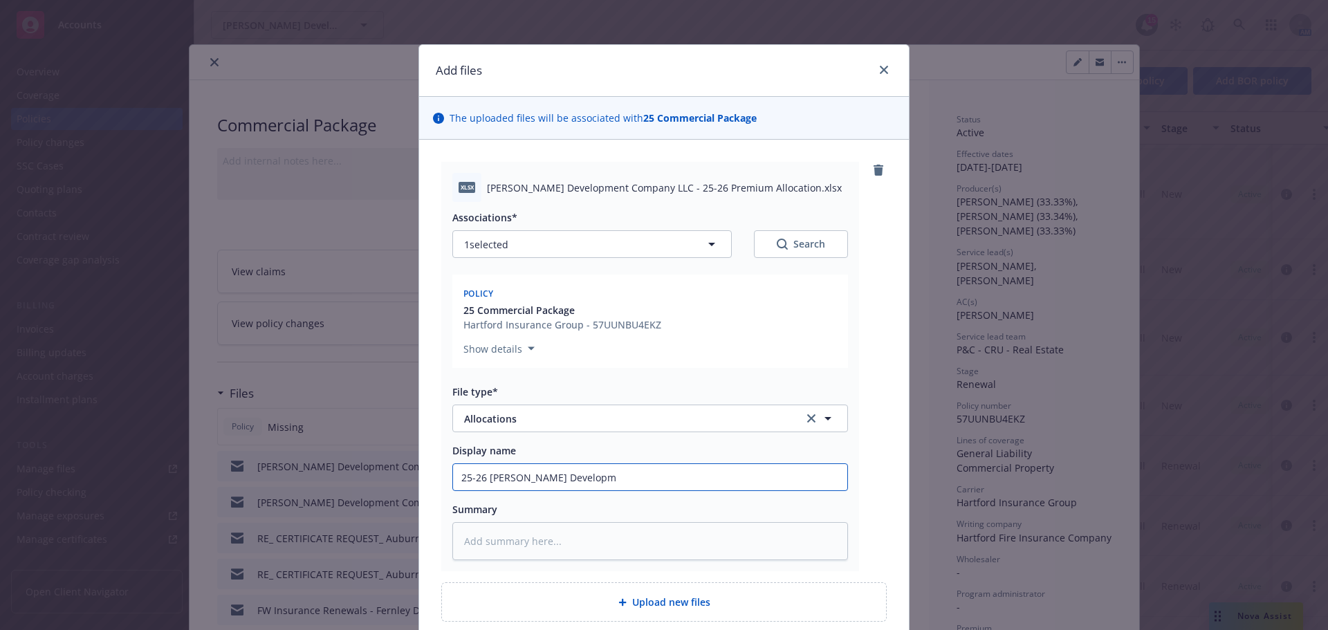
type textarea "x"
type input "25-26 Jones Developme"
type textarea "x"
type input "25-26 Jones Developmen"
type textarea "x"
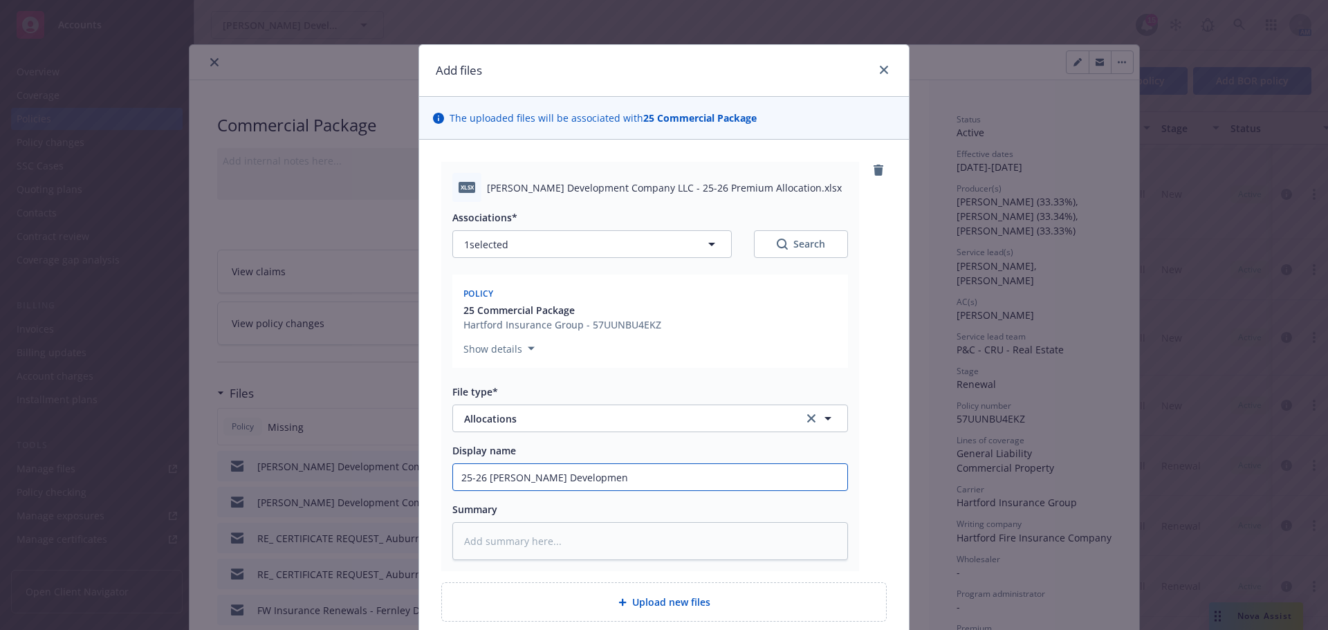
type input "25-26 Jones Development"
type textarea "x"
type input "25-26 Jones Development"
type textarea "x"
type input "25-26 Jones Development P"
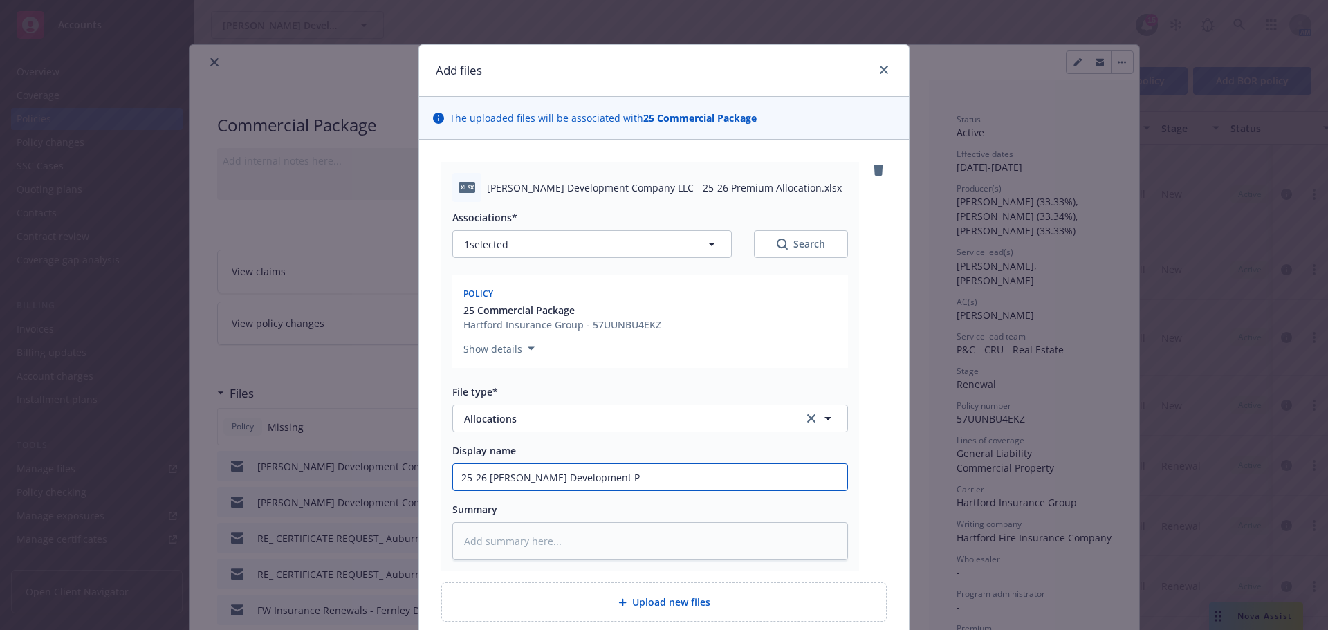
type textarea "x"
type input "25-26 Jones Development Pr"
type textarea "x"
type input "25-26 Jones Development Pre"
type textarea "x"
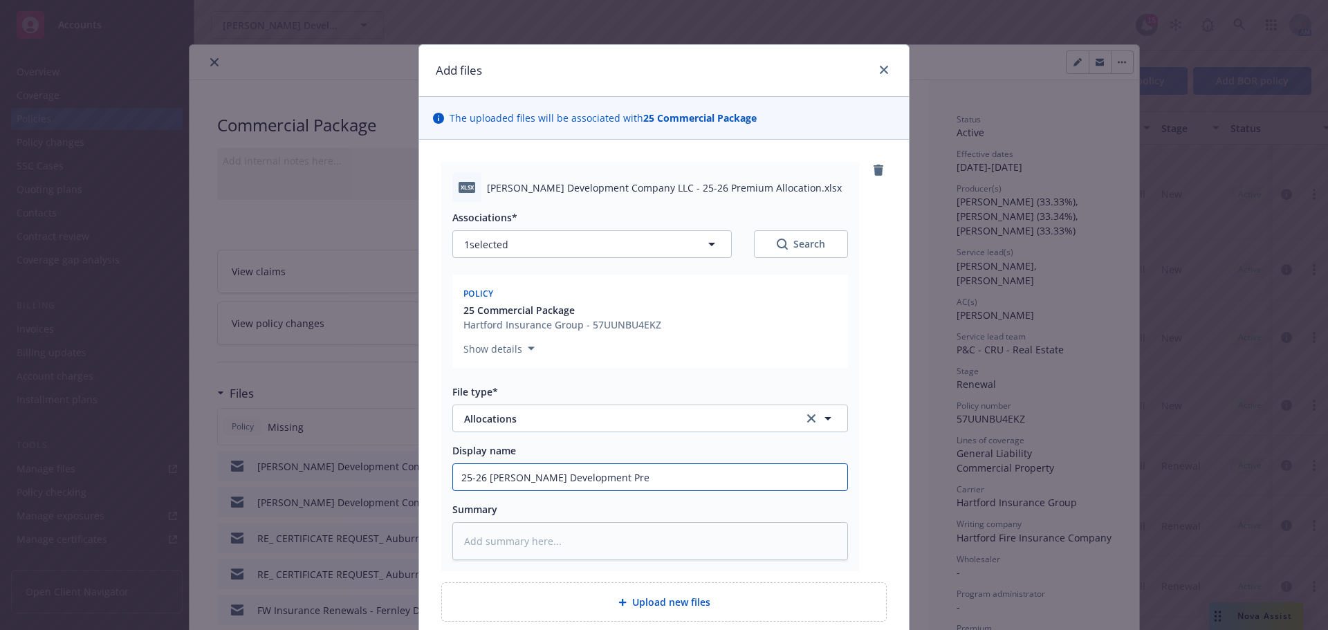
type input "25-26 Jones Development Prem"
type textarea "x"
type input "25-26 Jones Development Premi"
type textarea "x"
type input "25-26 Jones Development Premiu"
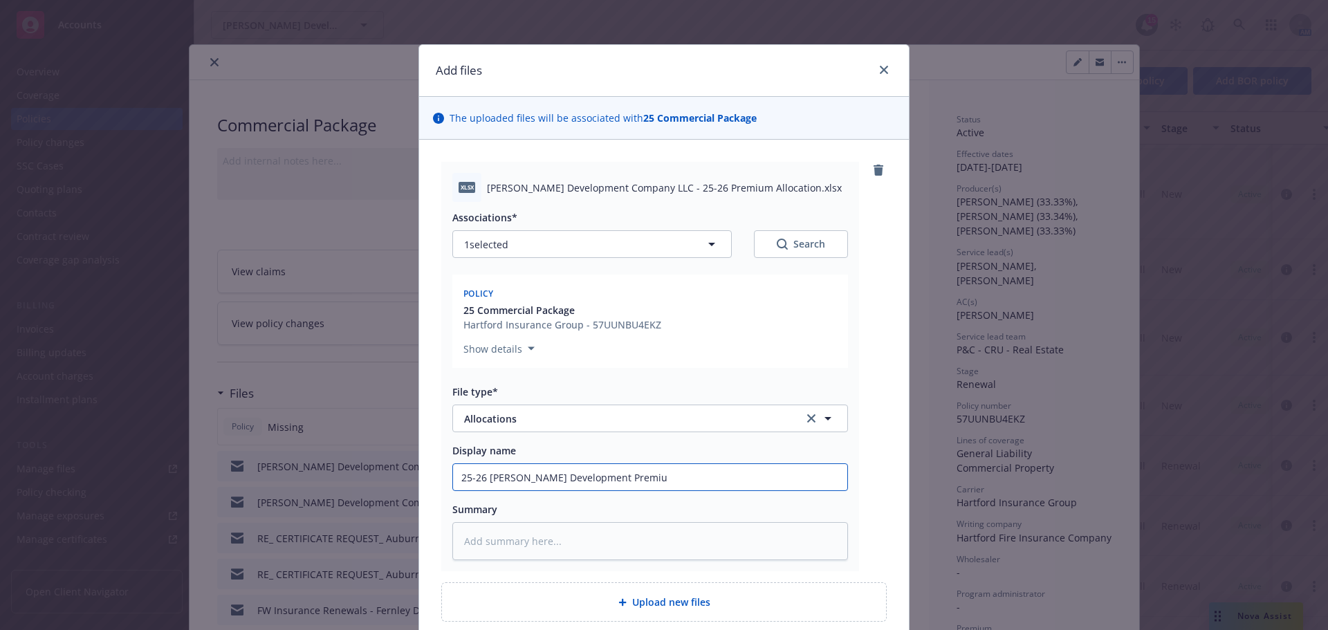
type textarea "x"
type input "25-26 Jones Development Premium"
type textarea "x"
type input "25-26 Jones Development Premium"
type textarea "x"
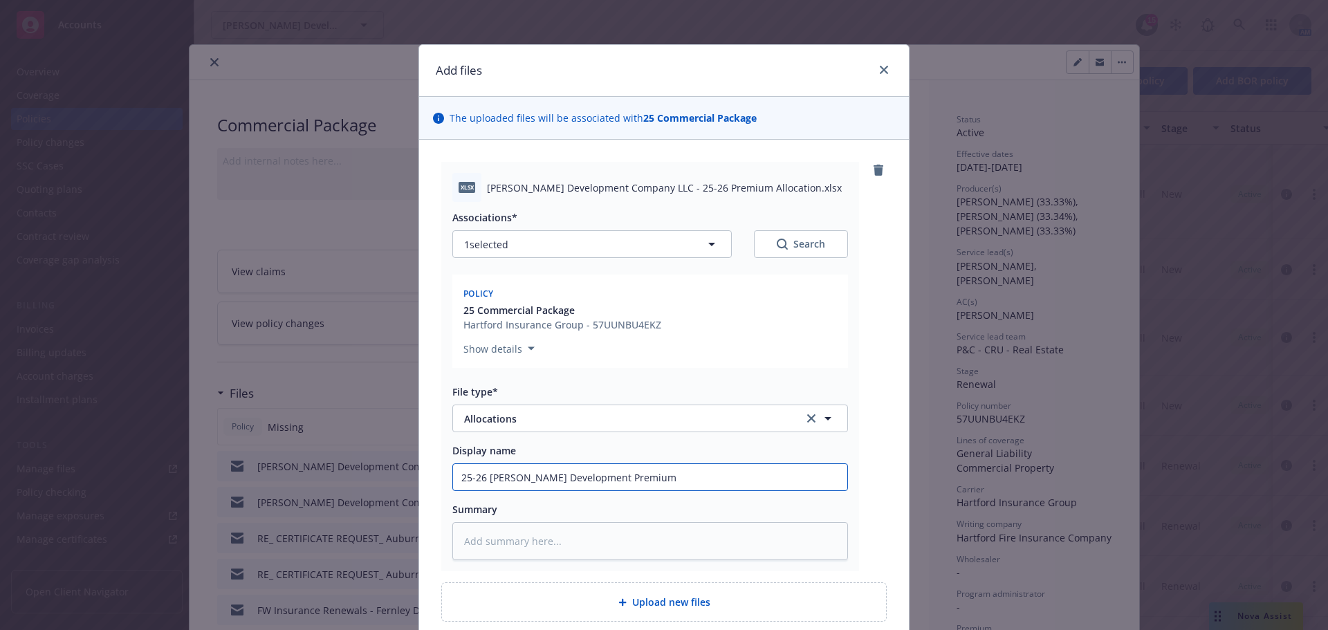
type input "25-26 Jones Development Premium A"
type textarea "x"
type input "25-26 Jones Development Premium Al"
type textarea "x"
type input "25-26 Jones Development Premium All"
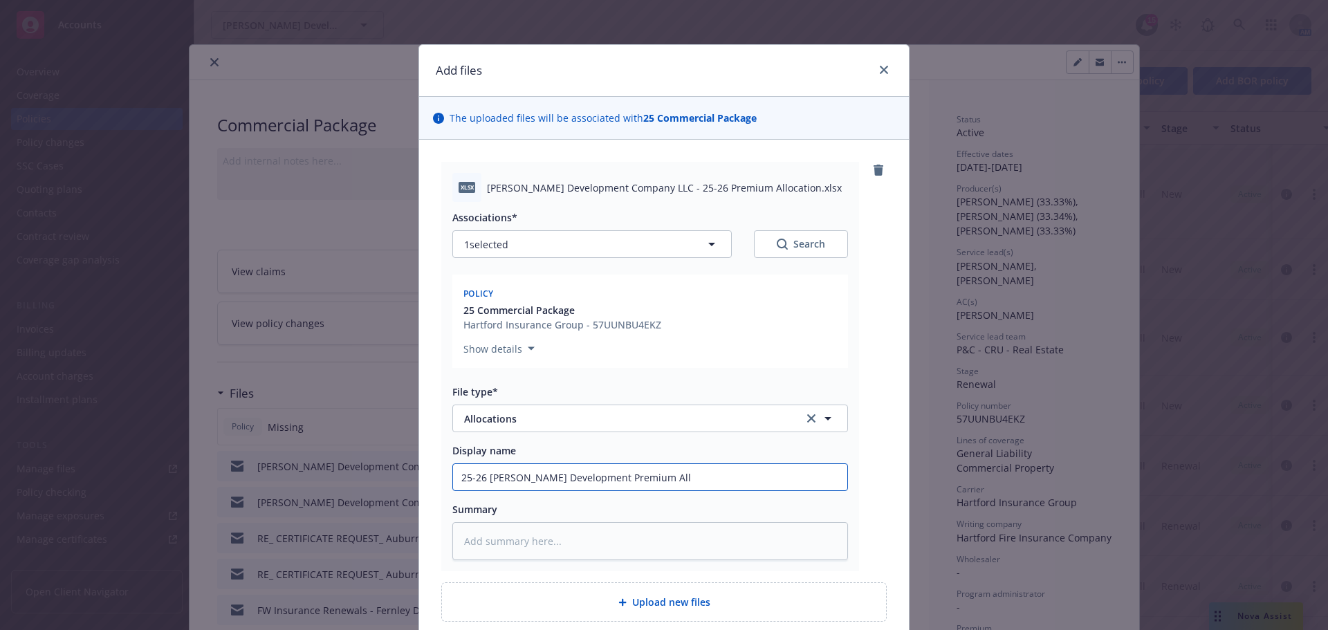
type textarea "x"
type input "25-26 Jones Development Premium Allo"
type textarea "x"
type input "25-26 Jones Development Premium Alloc"
type textarea "x"
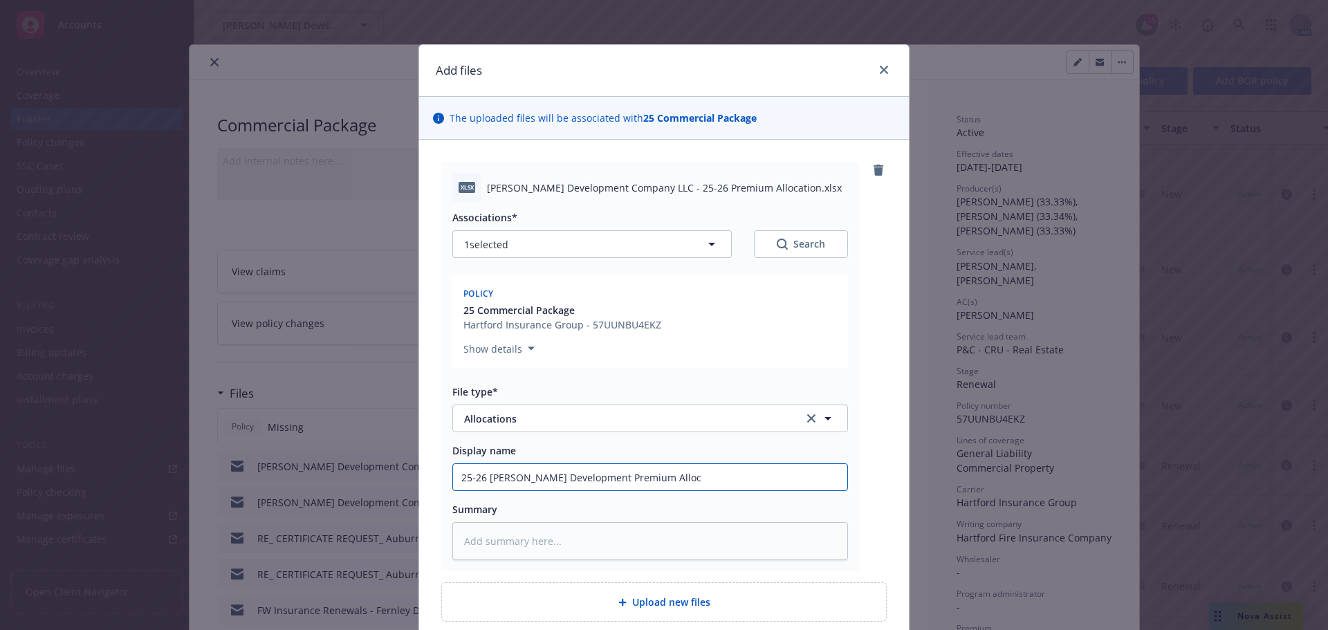
type input "25-26 Jones Development Premium Alloca"
type textarea "x"
type input "25-26 Jones Development Premium Allocat"
type textarea "x"
type input "25-26 Jones Development Premium Allocati"
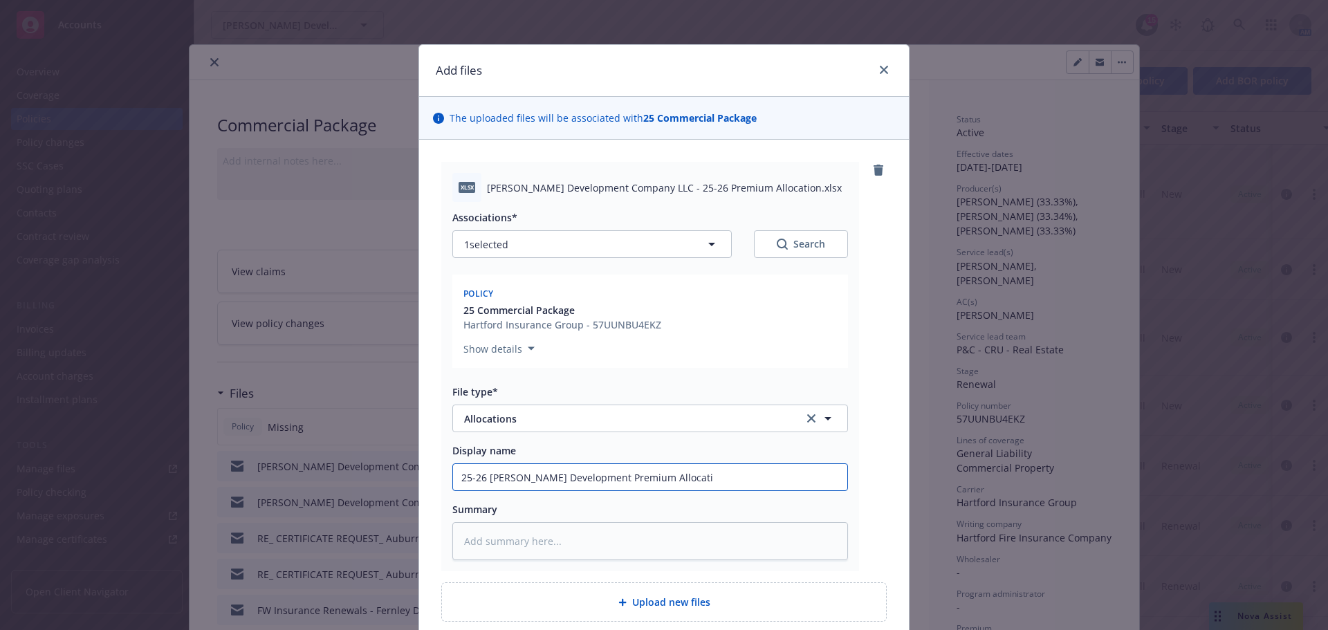
type textarea "x"
type input "25-26 Jones Development Premium Allocatio"
type textarea "x"
type input "25-26 Jones Development Premium Allocation"
click at [516, 534] on textarea at bounding box center [650, 541] width 396 height 38
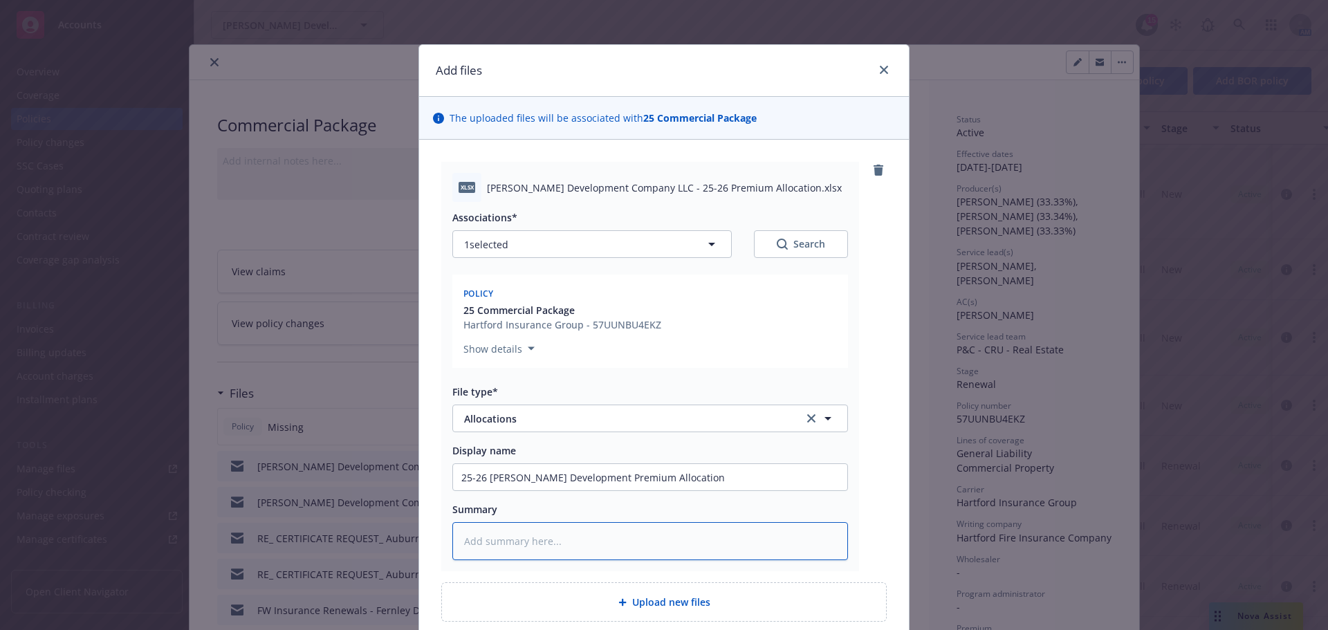
type textarea "x"
type textarea "P"
type textarea "x"
type textarea "Pr"
type textarea "x"
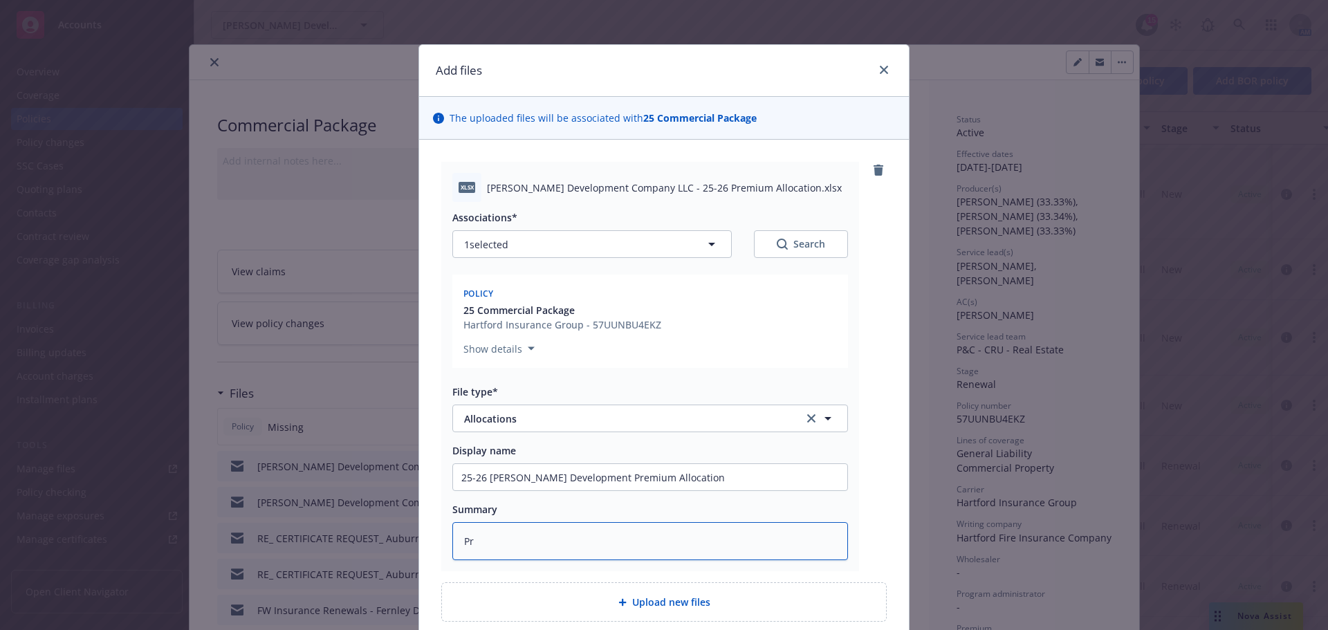
type textarea "Pre"
type textarea "x"
type textarea "Prem"
type textarea "x"
type textarea "Premi"
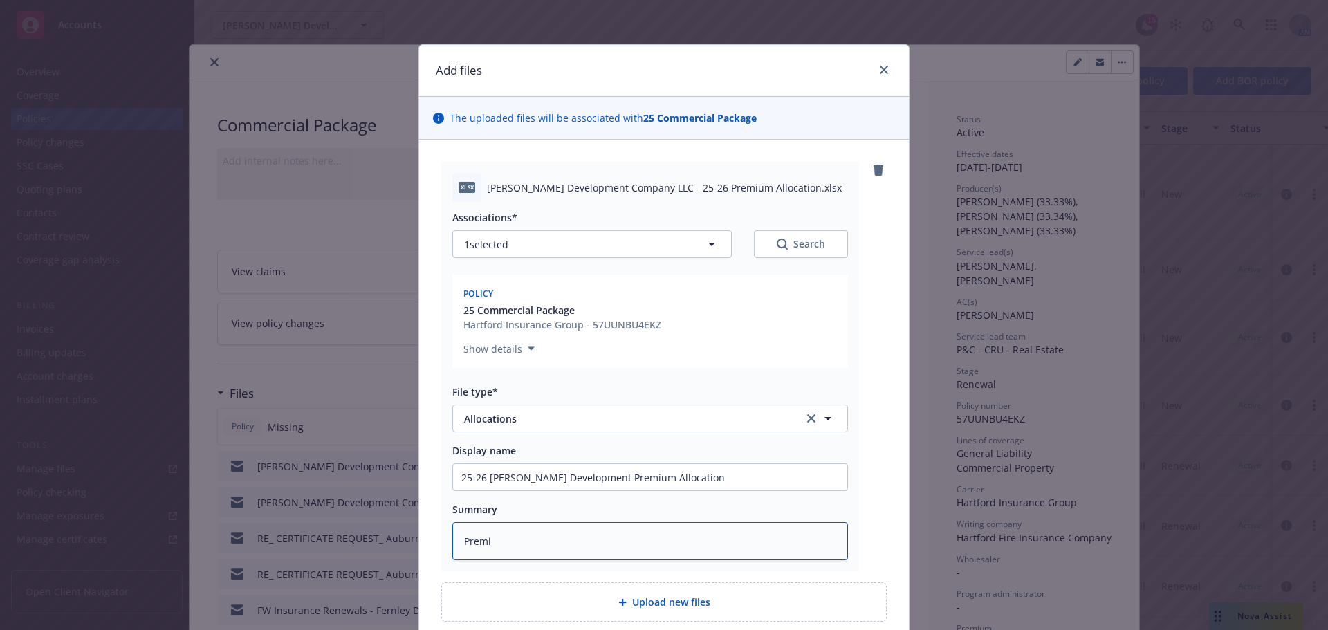
type textarea "x"
type textarea "Premiu"
type textarea "x"
type textarea "Premium"
type textarea "x"
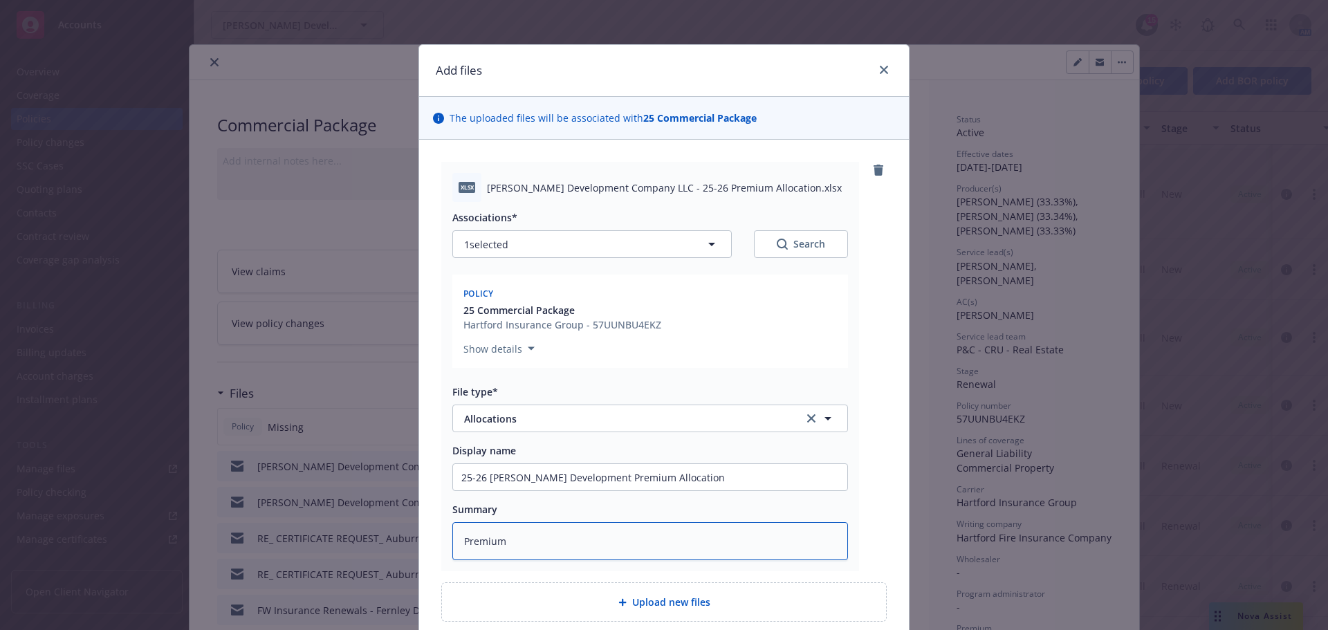
type textarea "Premiums"
type textarea "x"
type textarea "Premiums"
type textarea "x"
type textarea "Premiums al"
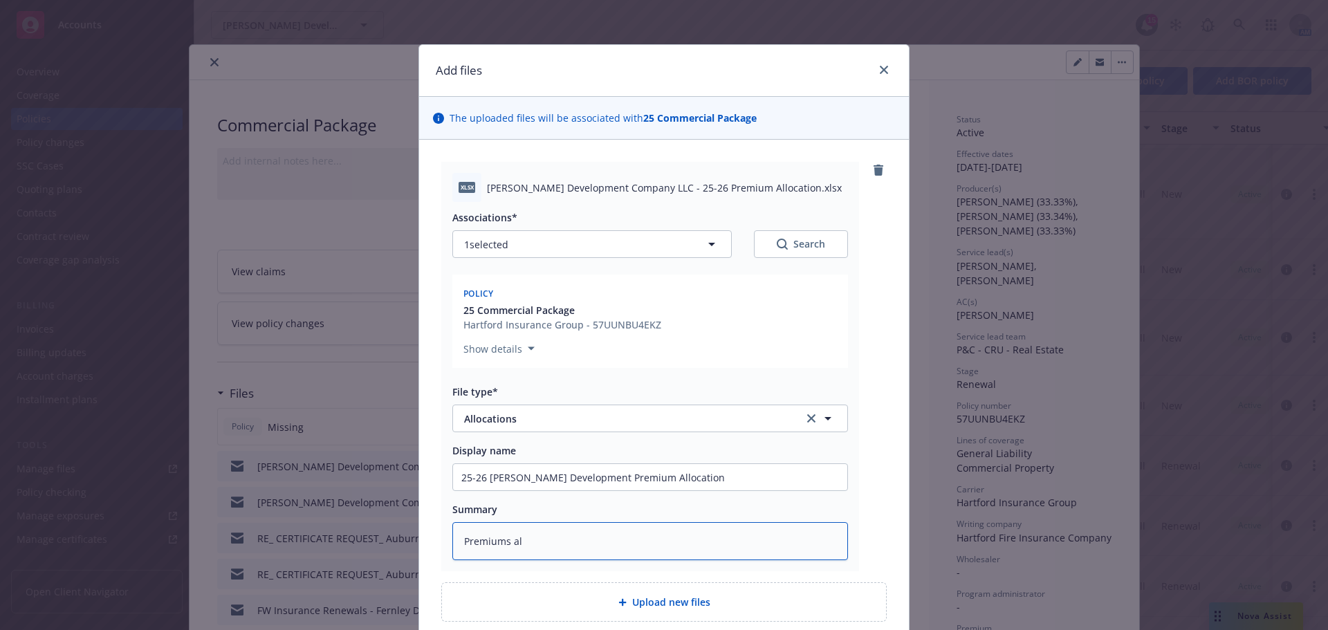
type textarea "x"
type textarea "Premiums all"
type textarea "x"
type textarea "Premiums allo"
type textarea "x"
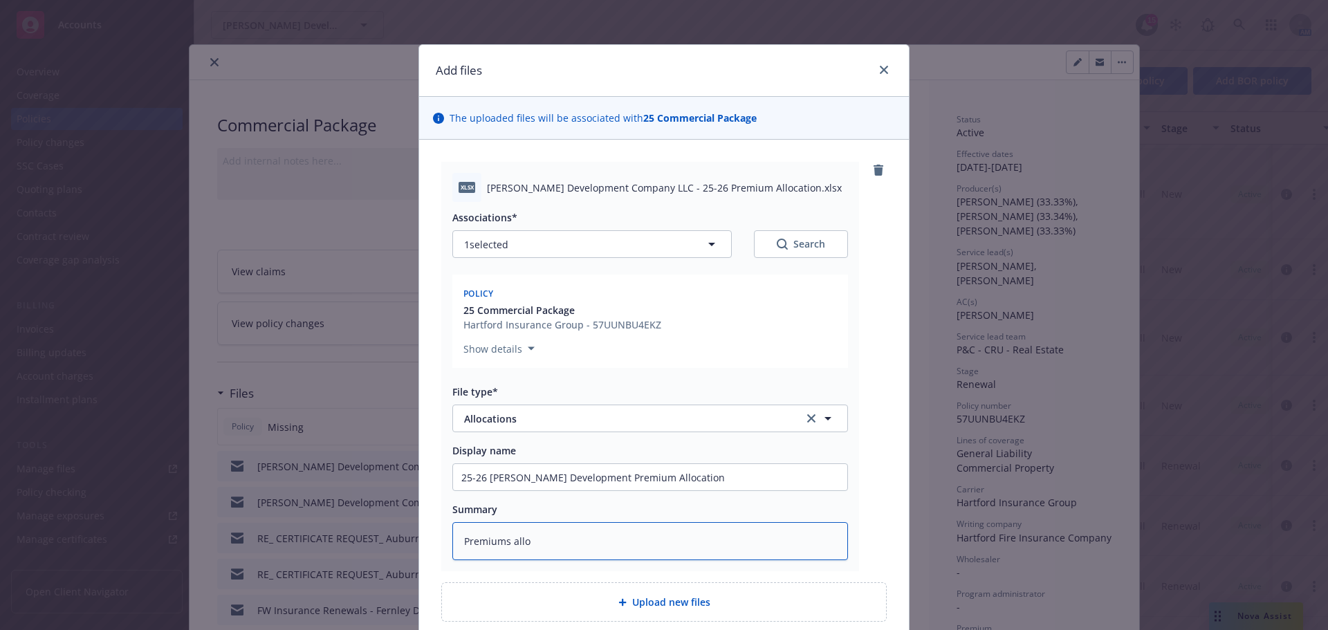
type textarea "Premiums alloc"
type textarea "x"
type textarea "Premiums alloca"
type textarea "x"
type textarea "Premiums allocat"
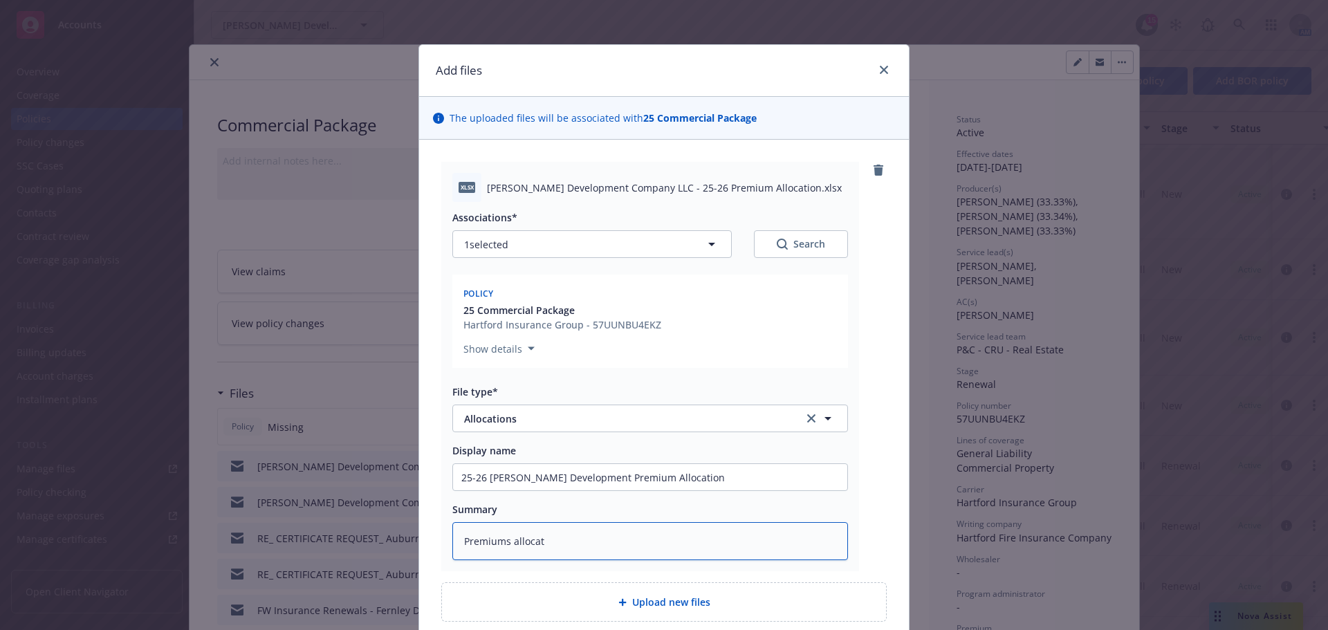
type textarea "x"
type textarea "Premiums allocate"
type textarea "x"
type textarea "Premiums allocated"
type textarea "x"
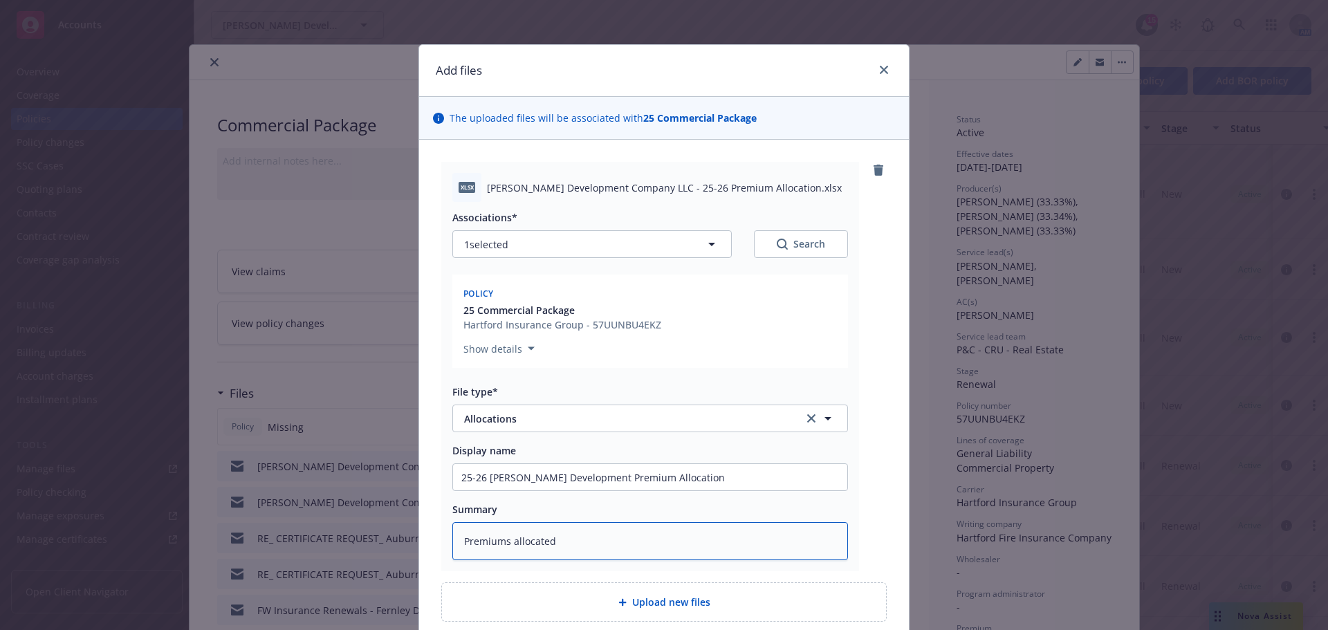
type textarea "Premiums allocated"
type textarea "x"
type textarea "Premiums allocated b"
type textarea "x"
type textarea "Premiums allocated by"
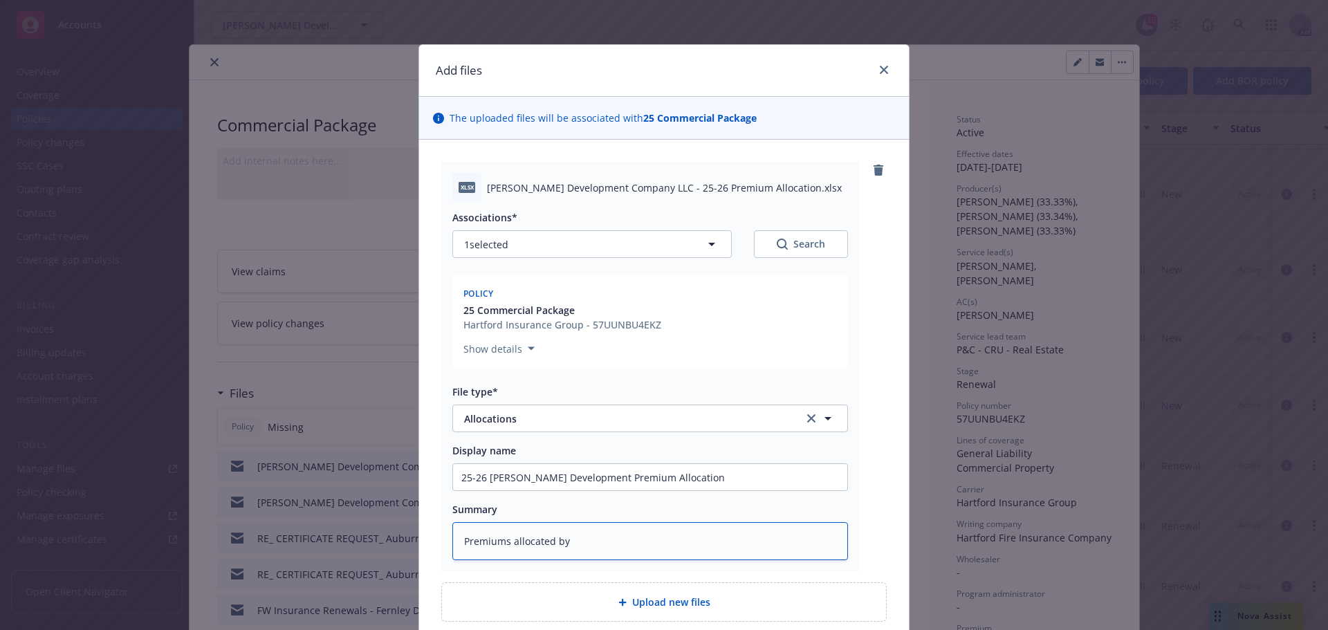
type textarea "x"
type textarea "Premiums allocated by"
type textarea "x"
type textarea "Premiums allocated by p"
type textarea "x"
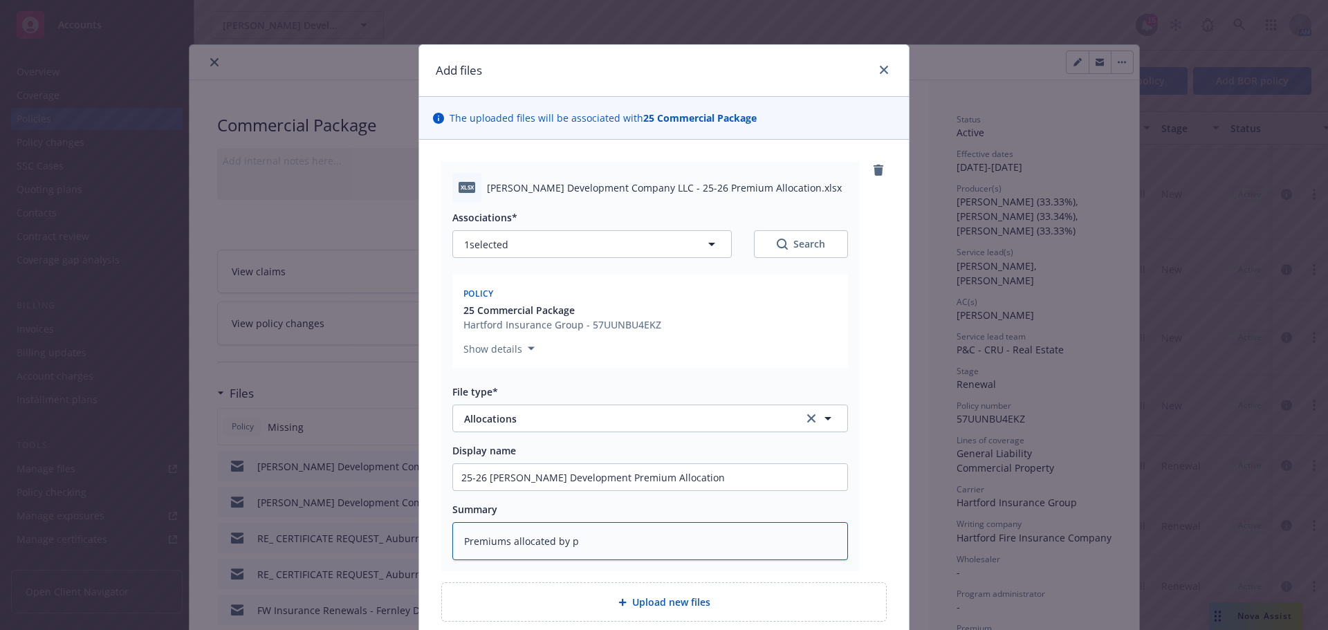
type textarea "Premiums allocated by pr"
type textarea "x"
type textarea "Premiums allocated by pro"
type textarea "x"
type textarea "Premiums allocated by prop"
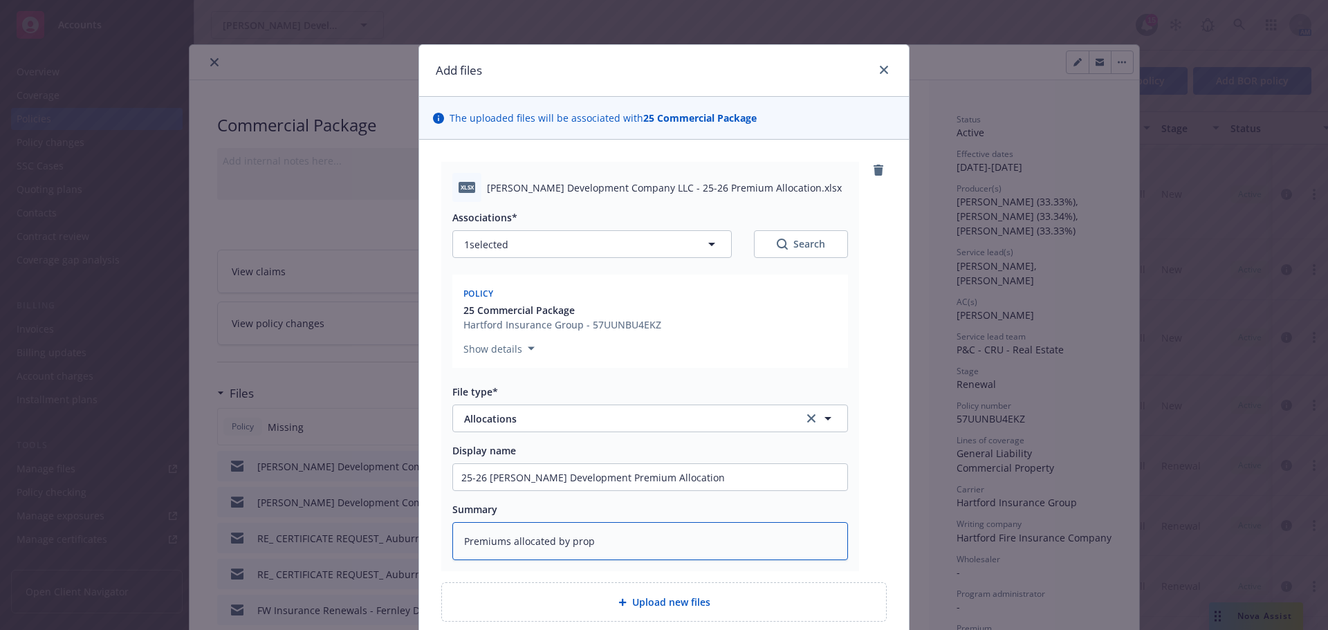
type textarea "x"
type textarea "Premiums allocated by prope"
type textarea "x"
type textarea "Premiums allocated by propeo"
type textarea "x"
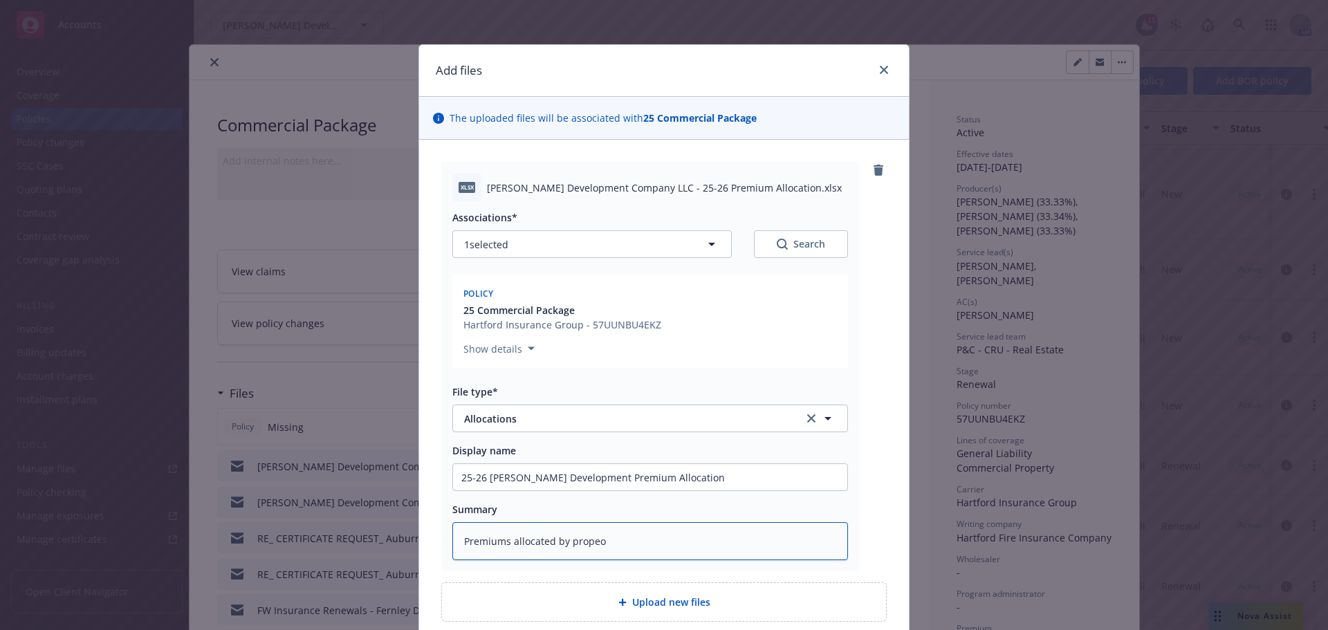
type textarea "Premiums allocated by propeor"
type textarea "x"
type textarea "Premiums allocated by propeort"
type textarea "x"
type textarea "Premiums allocated by propeorty"
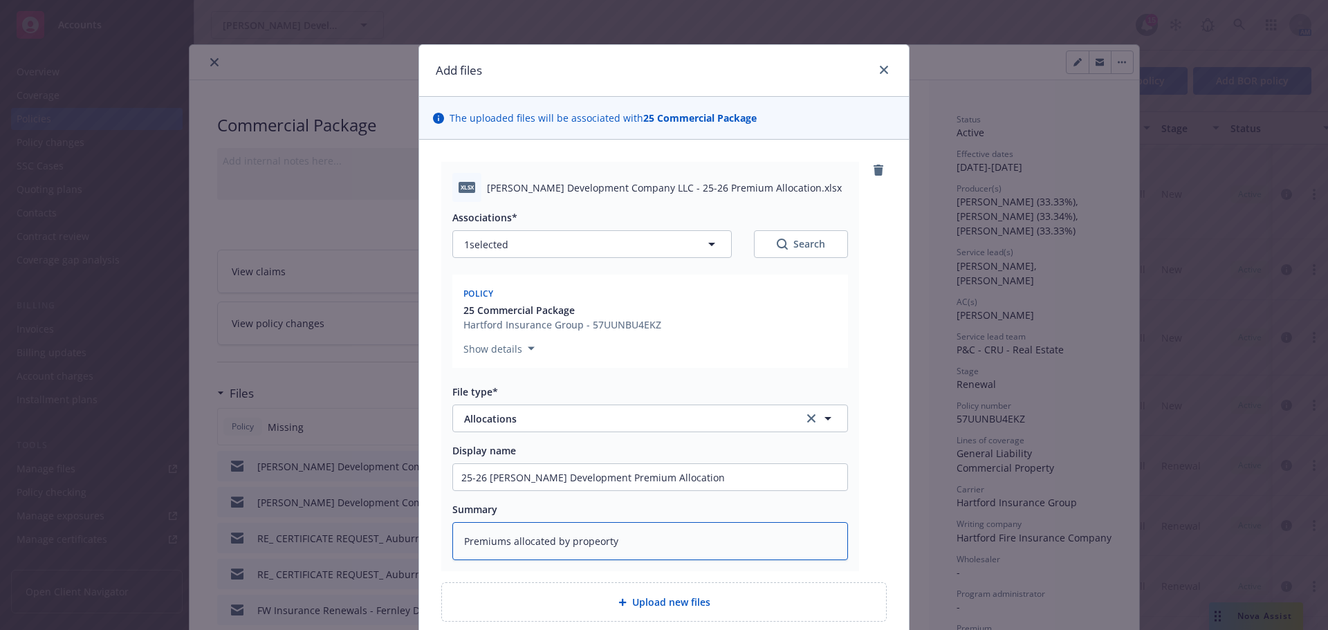
type textarea "x"
type textarea "Premiums allocated by propeort"
type textarea "x"
type textarea "Premiums allocated by propeor"
type textarea "x"
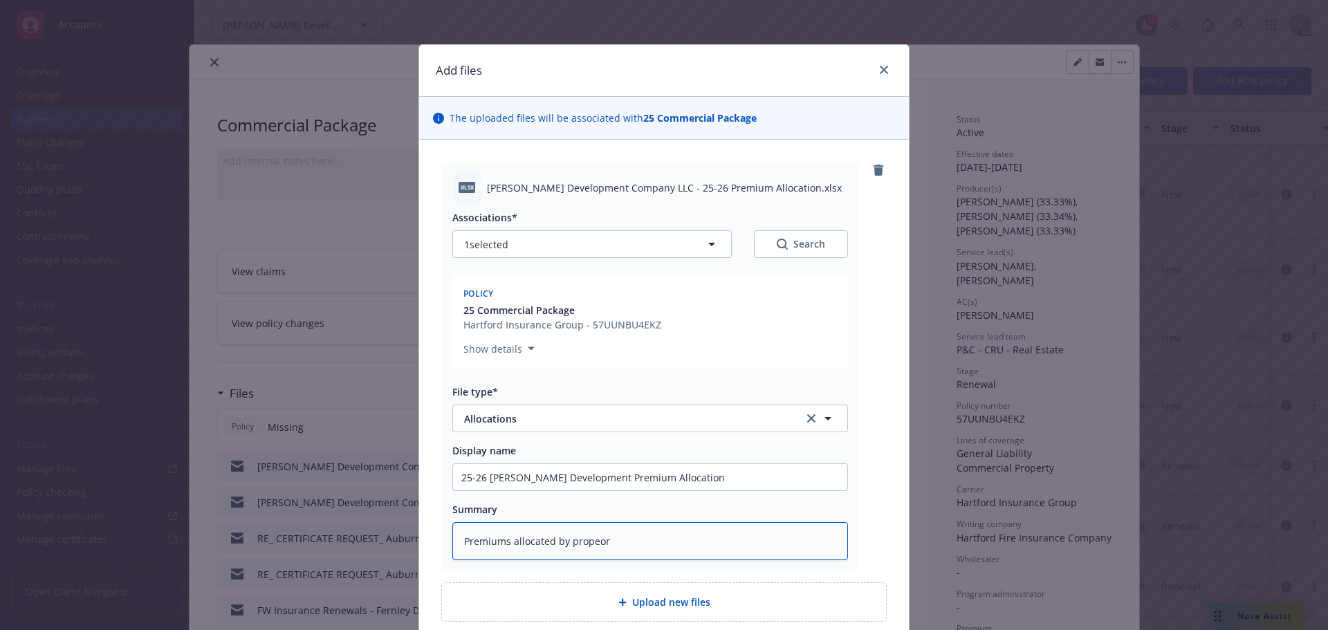
type textarea "Premiums allocated by propeo"
type textarea "x"
type textarea "Premiums allocated by prope"
type textarea "x"
type textarea "Premiums allocated by prop"
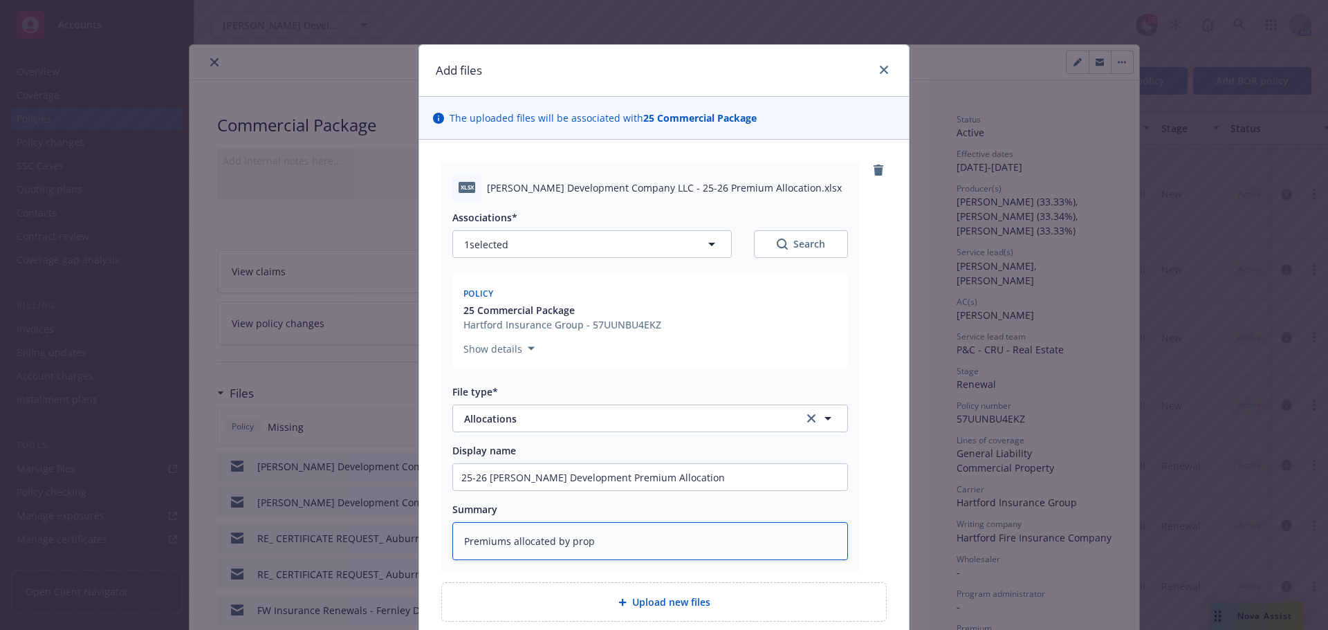
type textarea "x"
type textarea "Premiums allocated by prope"
type textarea "x"
type textarea "Premiums allocated by proper"
type textarea "x"
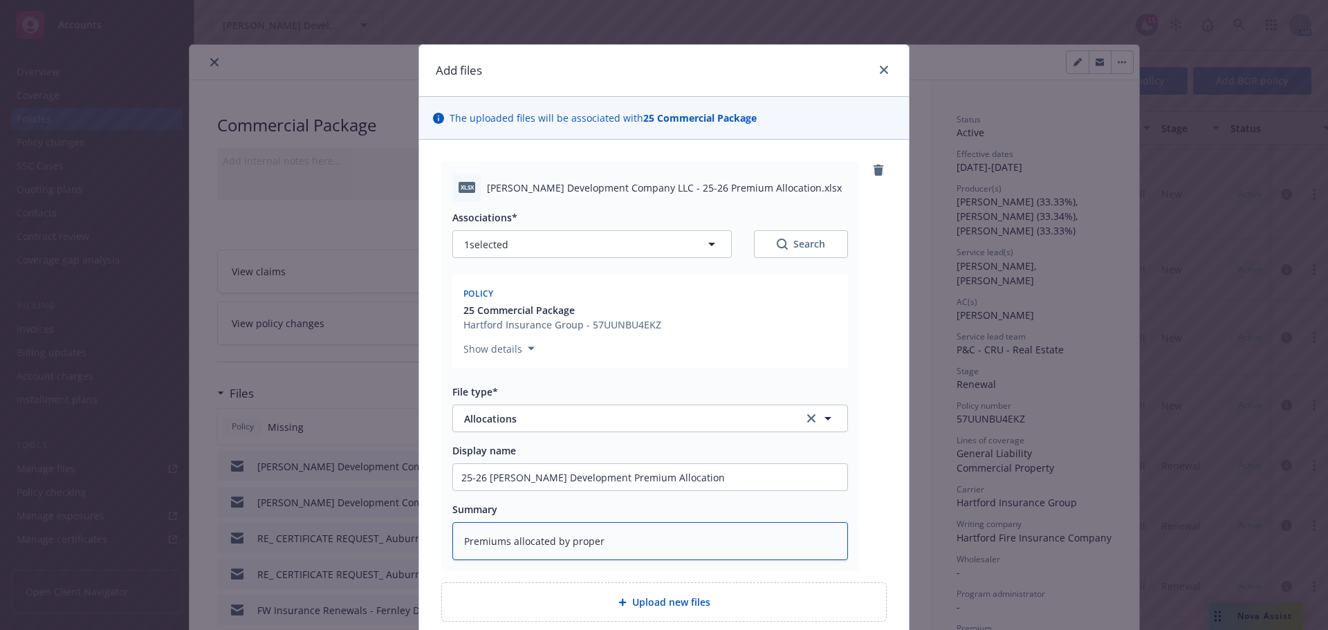
type textarea "Premiums allocated by propert"
type textarea "x"
type textarea "Premiums allocated by property"
type textarea "x"
type textarea "Premiums allocated by property"
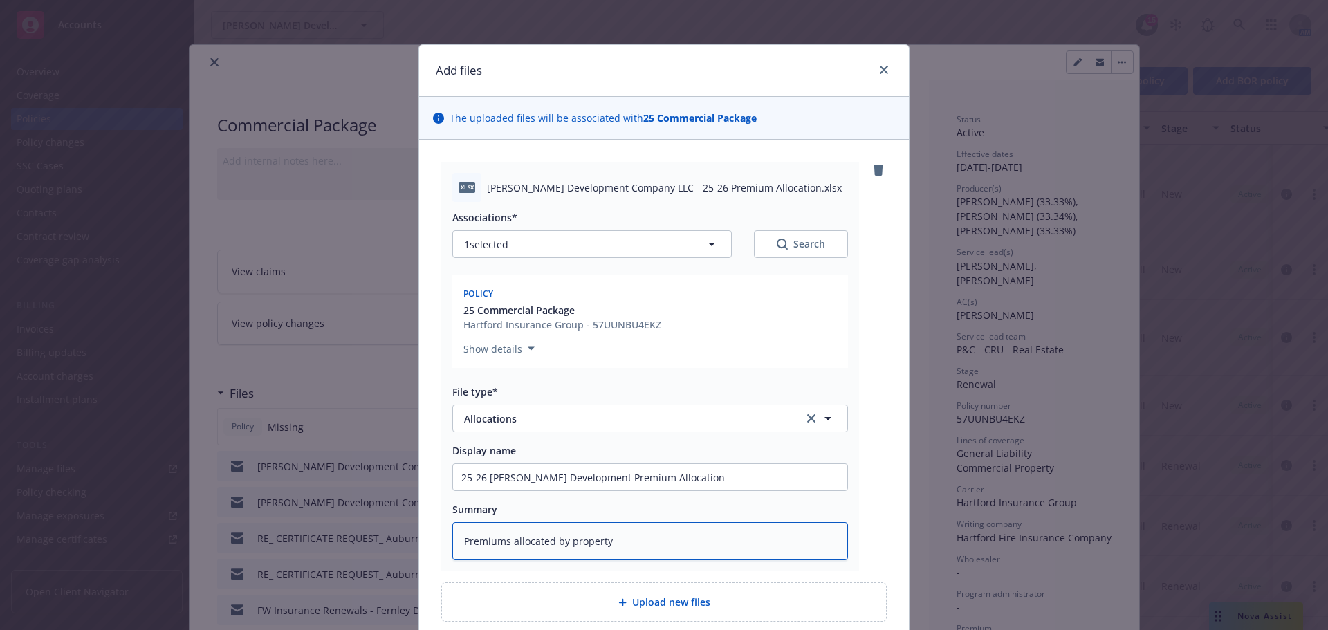
type textarea "x"
type textarea "Premiums allocated by property f"
type textarea "x"
type textarea "Premiums allocated by property fo"
type textarea "x"
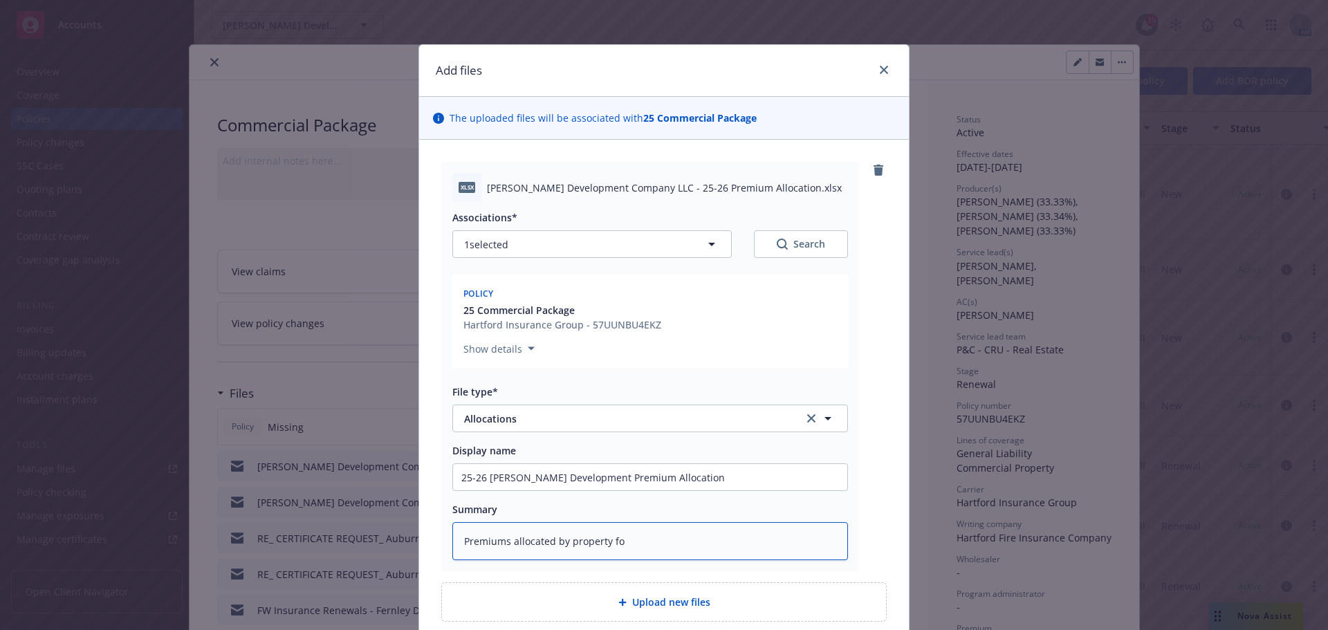
type textarea "Premiums allocated by property for"
type textarea "x"
type textarea "Premiums allocated by property for"
type textarea "x"
type textarea "Premiums allocated by property for H"
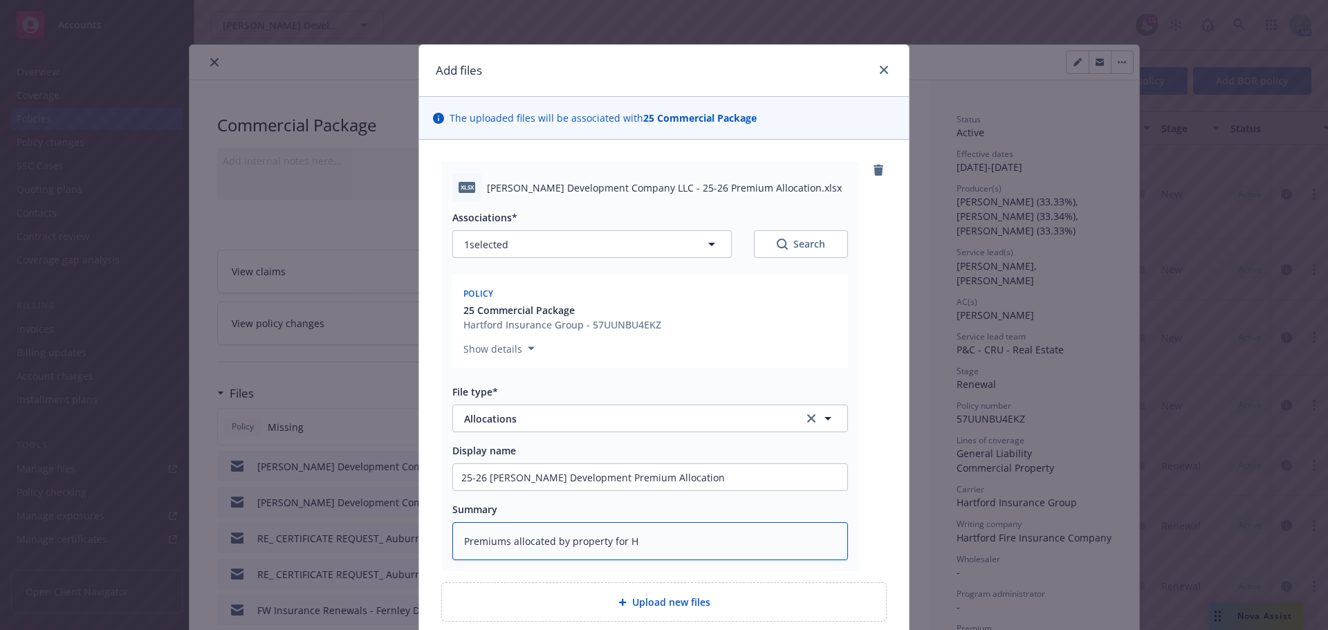
type textarea "x"
type textarea "Premiums allocated by property for Ha"
type textarea "x"
type textarea "Premiums allocated by property for Har"
type textarea "x"
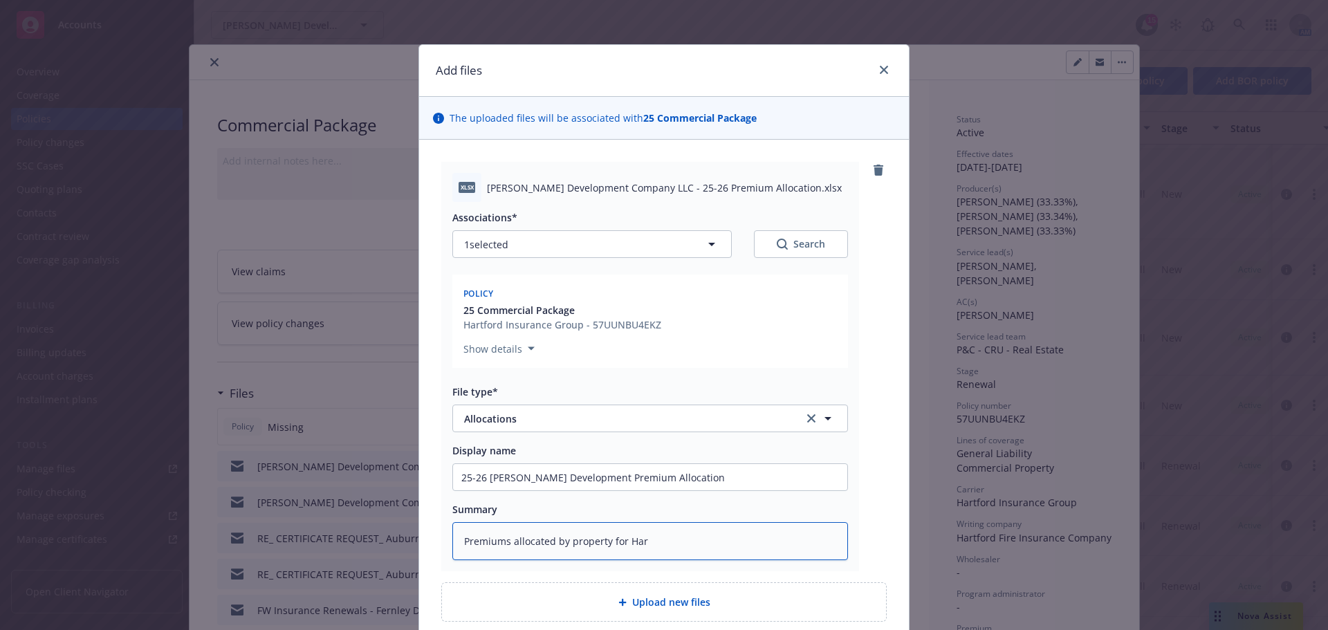
type textarea "Premiums allocated by property for Hart"
type textarea "x"
type textarea "Premiums allocated by property for Hartf"
type textarea "x"
type textarea "Premiums allocated by property for Hartfo"
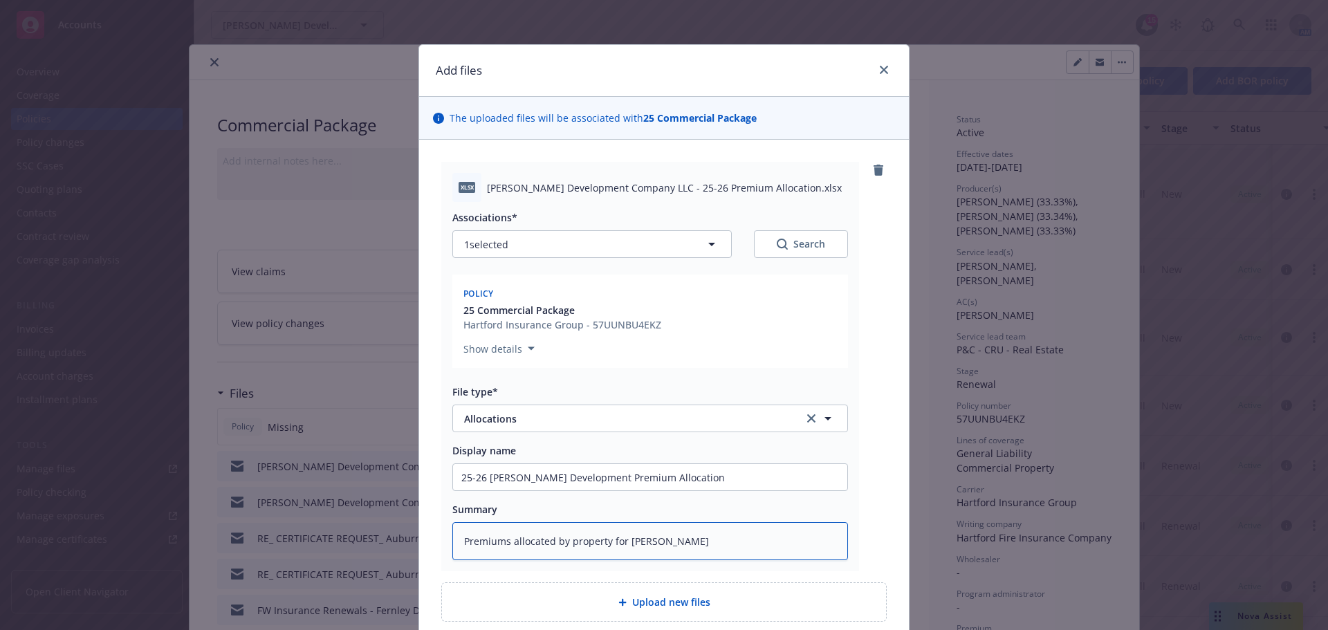
type textarea "x"
type textarea "Premiums allocated by property for Hartfor"
type textarea "x"
type textarea "Premiums allocated by property for Hartfors"
type textarea "x"
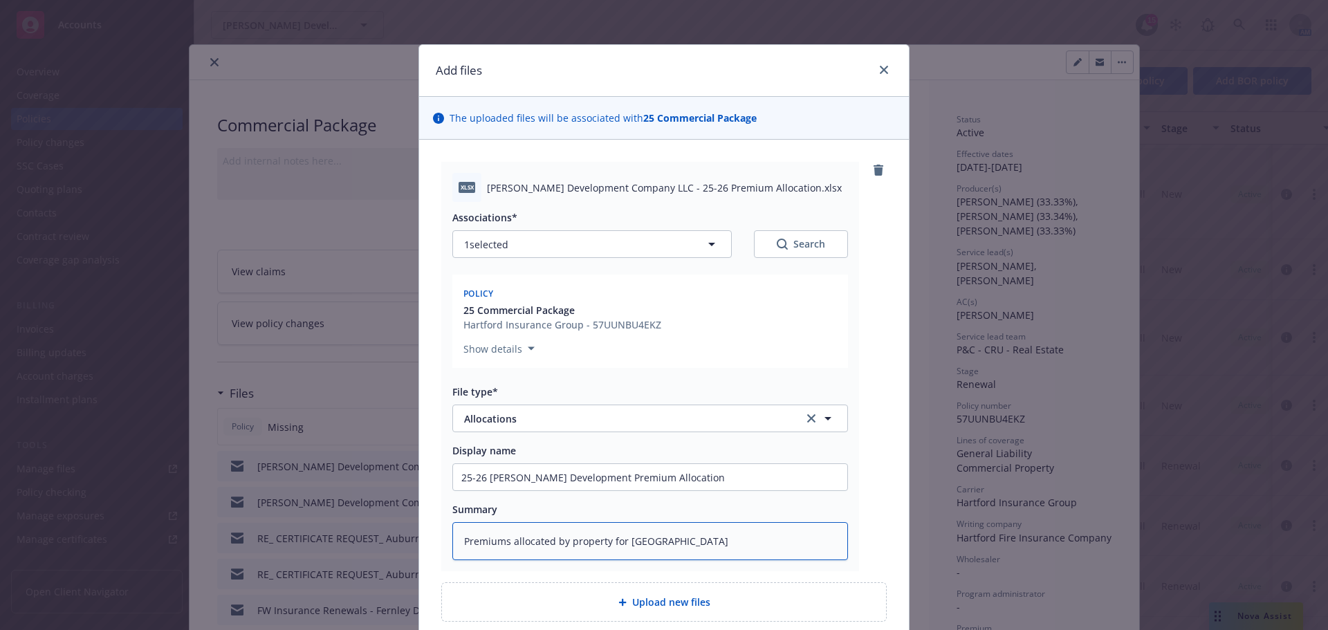
type textarea "Premiums allocated by property for Hartfor"
type textarea "x"
type textarea "Premiums allocated by property for Hartford"
type textarea "x"
type textarea "Premiums allocated by property for Hartford/"
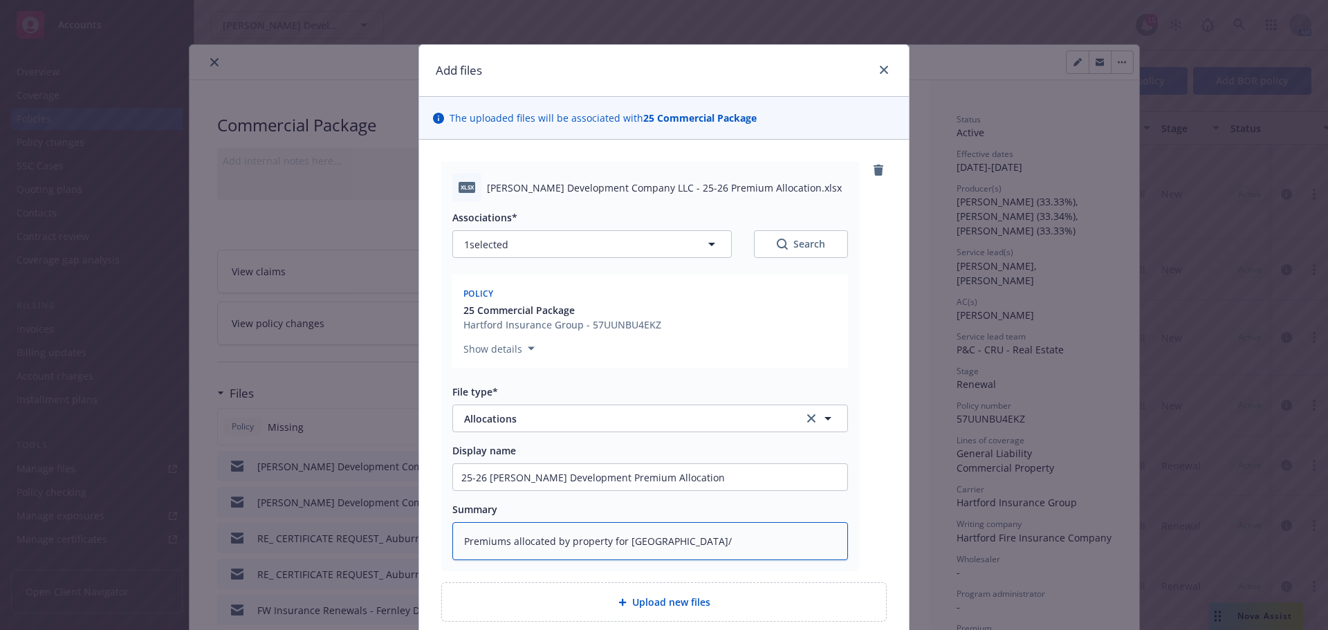
type textarea "x"
type textarea "Premiums allocated by property for Hartford/E"
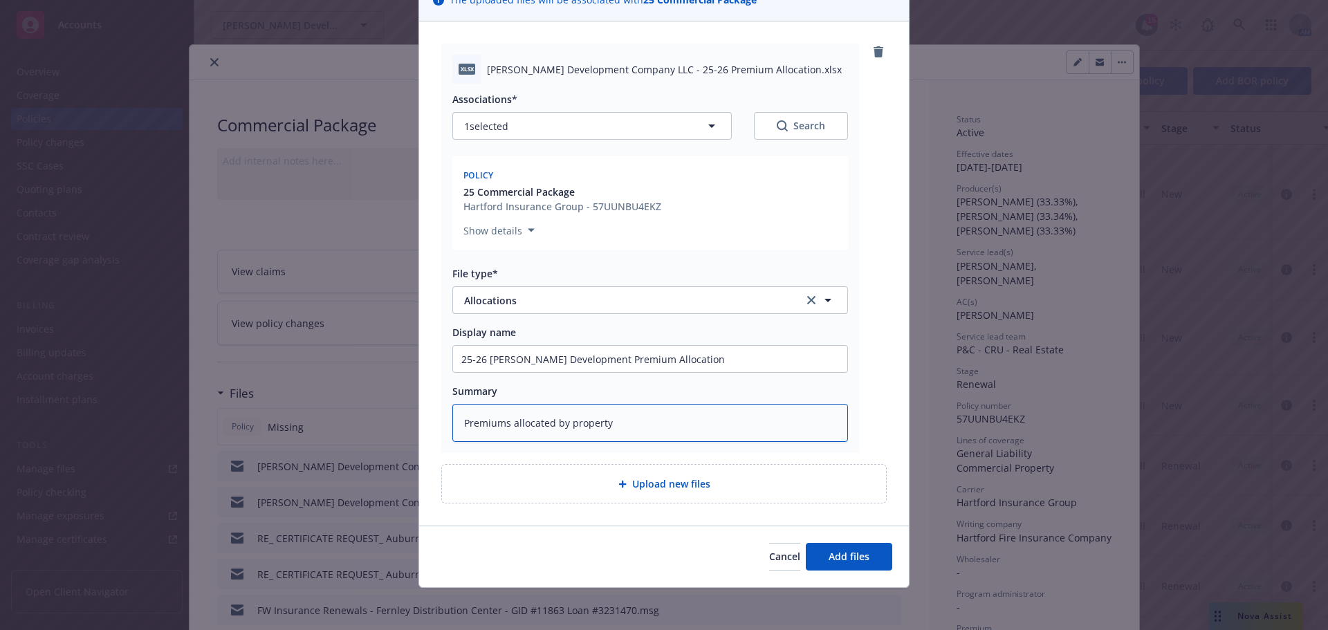
scroll to position [120, 0]
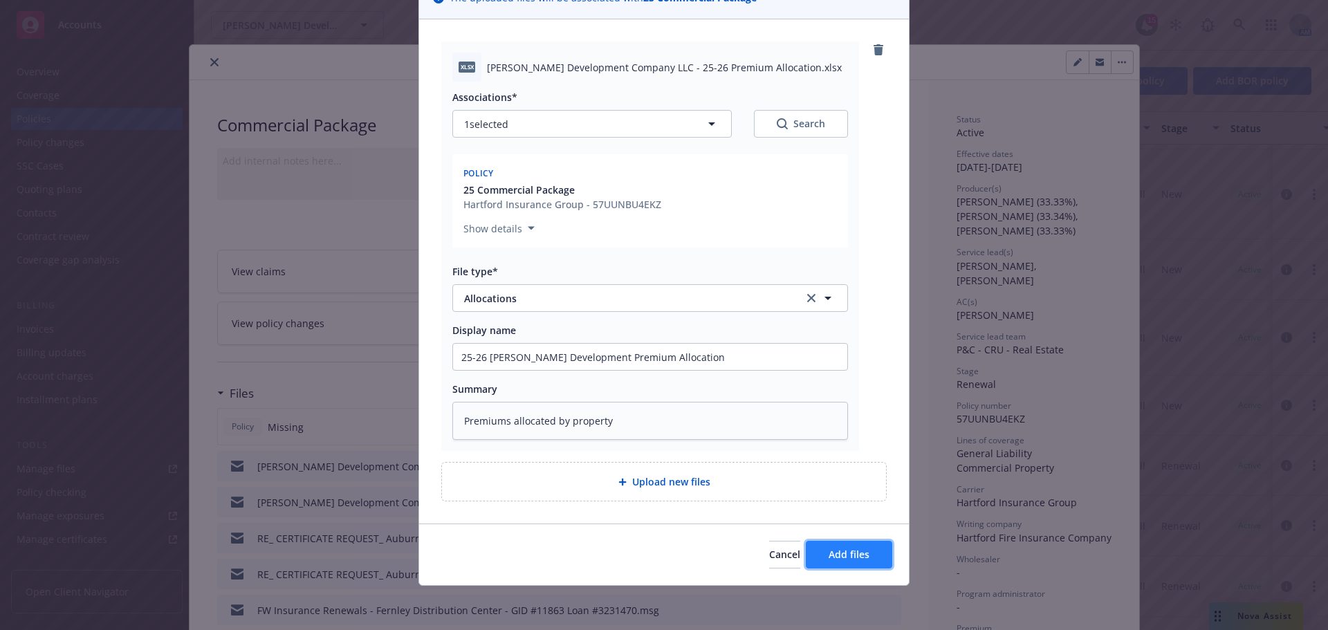
click at [845, 549] on span "Add files" at bounding box center [849, 554] width 41 height 13
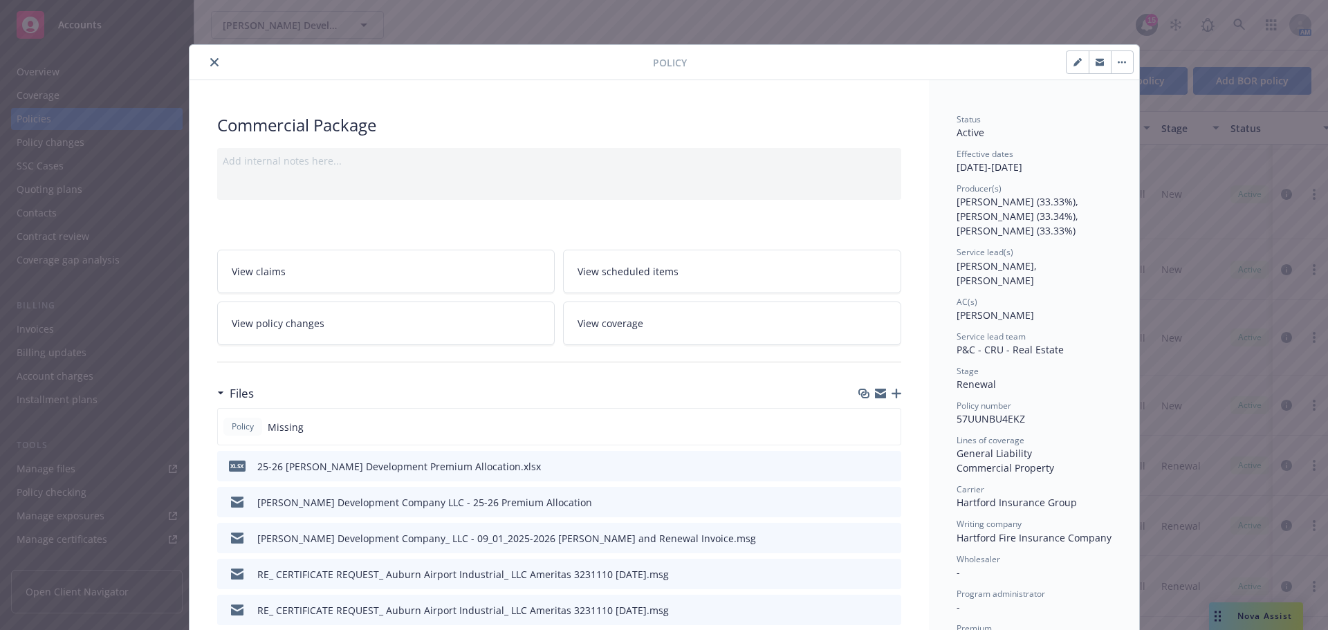
click at [210, 63] on icon "close" at bounding box center [214, 62] width 8 height 8
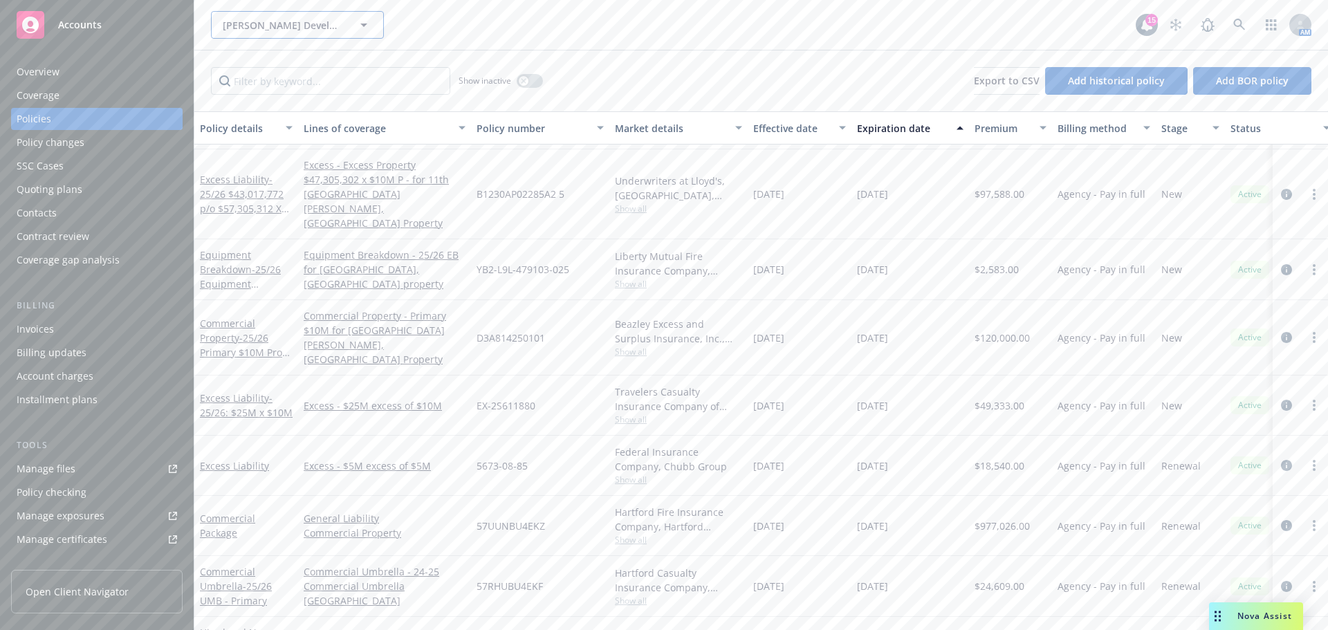
click at [362, 21] on icon "button" at bounding box center [364, 25] width 17 height 17
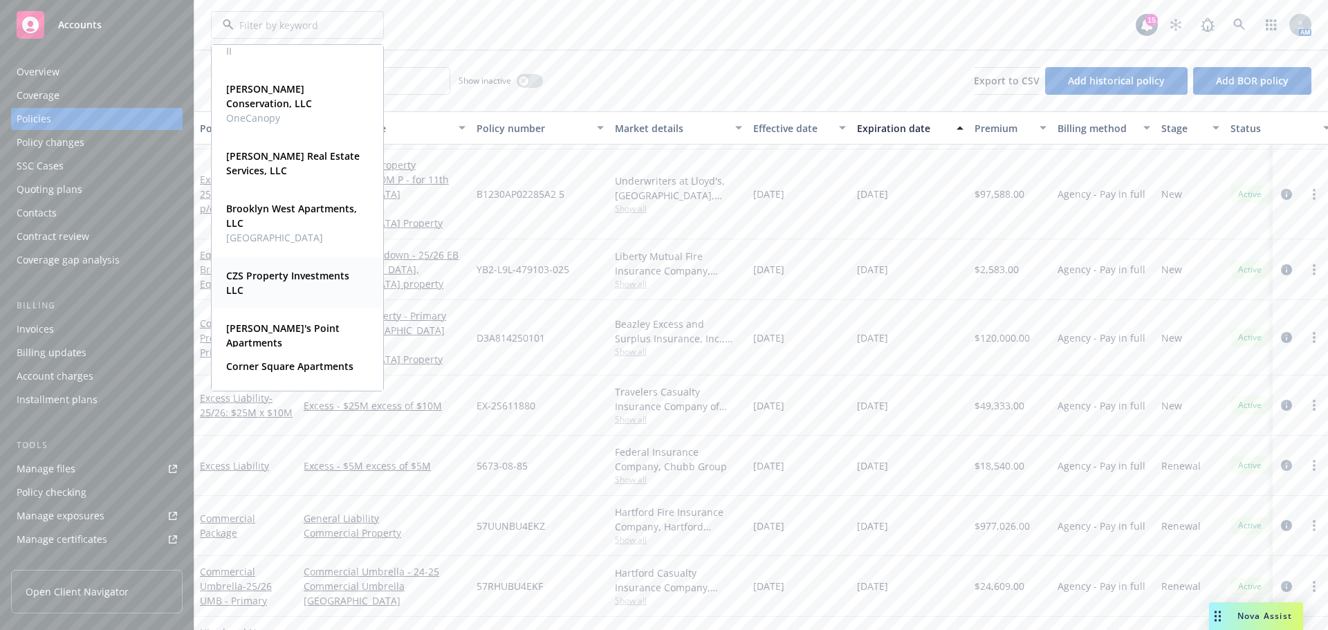
scroll to position [208, 0]
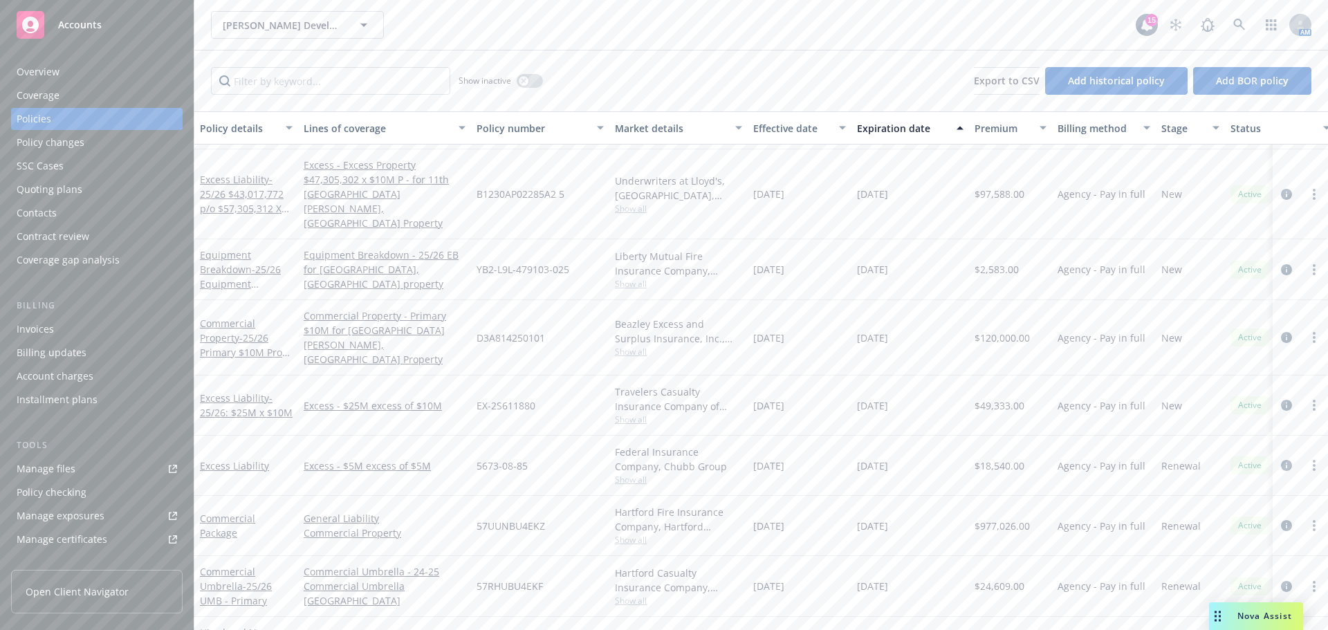
click at [784, 398] on span "09/01/2025" at bounding box center [768, 405] width 31 height 15
click at [553, 376] on div "EX-2S611880" at bounding box center [540, 406] width 138 height 60
click at [706, 505] on div "Hartford Fire Insurance Company, Hartford Insurance Group" at bounding box center [678, 519] width 127 height 29
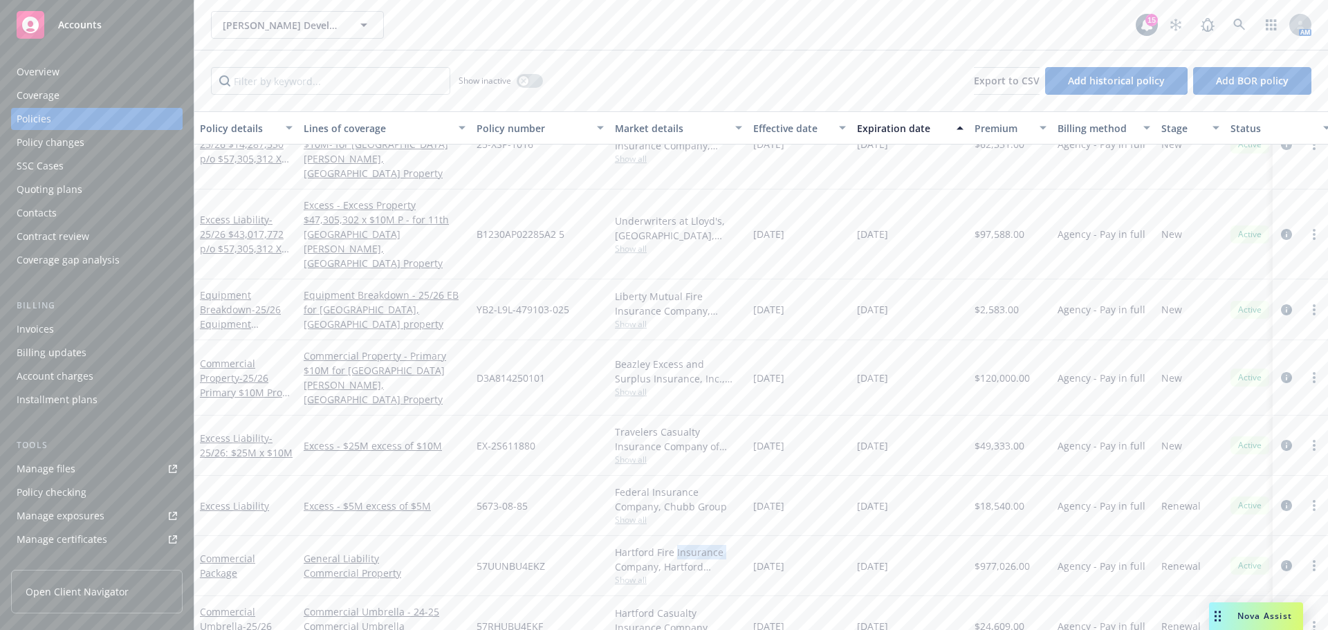
scroll to position [306, 0]
